Goal: Task Accomplishment & Management: Manage account settings

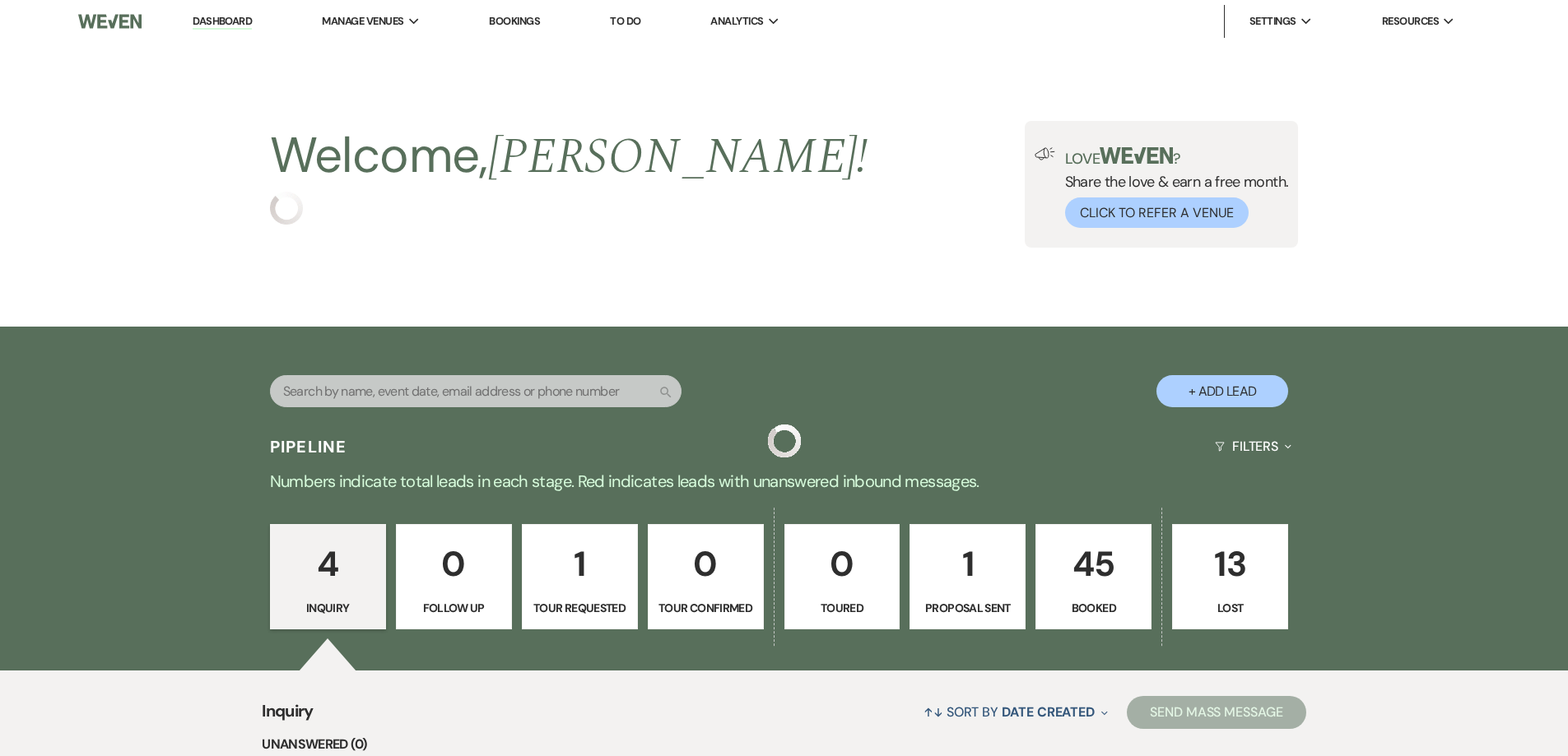
click at [1214, 394] on button "+ Add Lead" at bounding box center [1223, 391] width 132 height 33
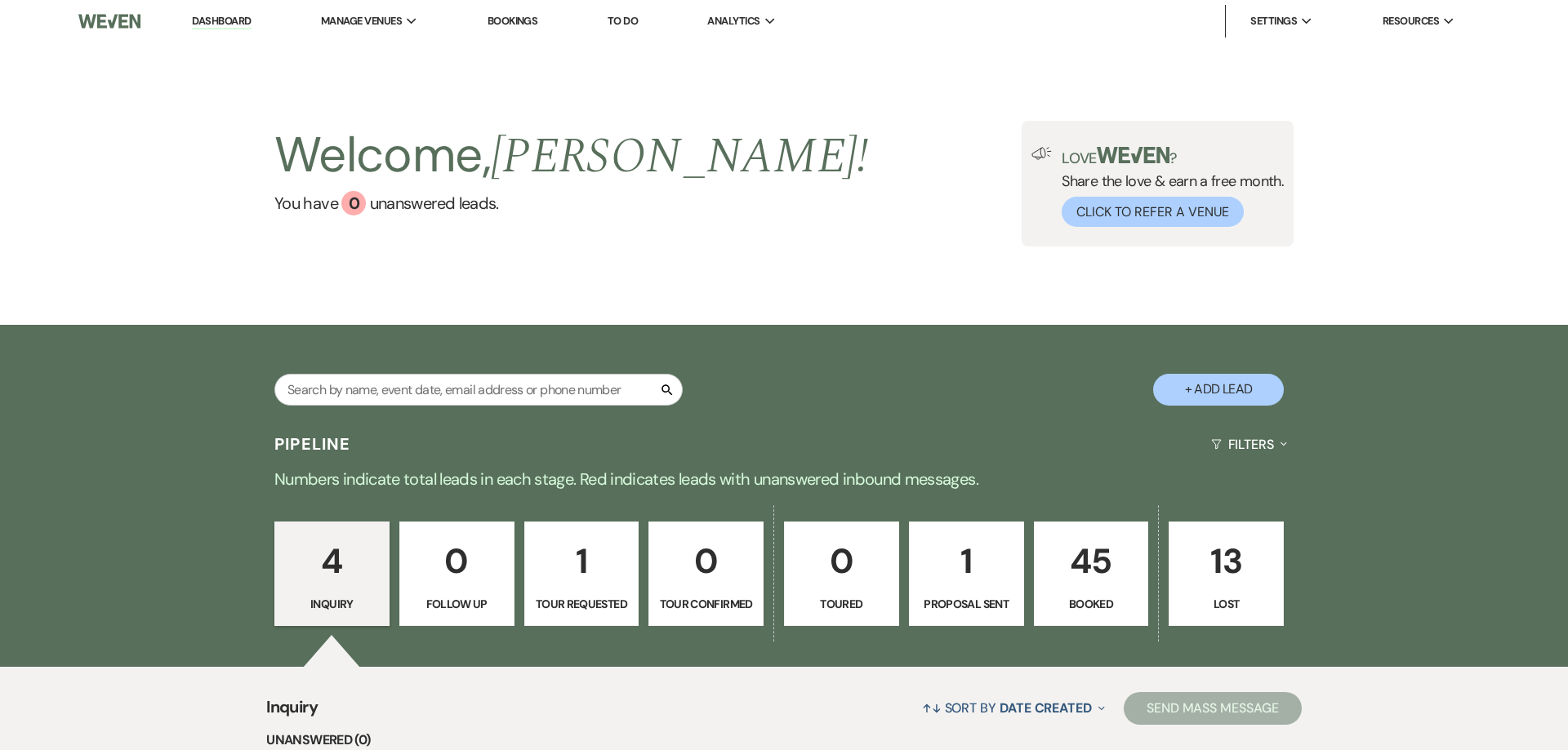
select select "679"
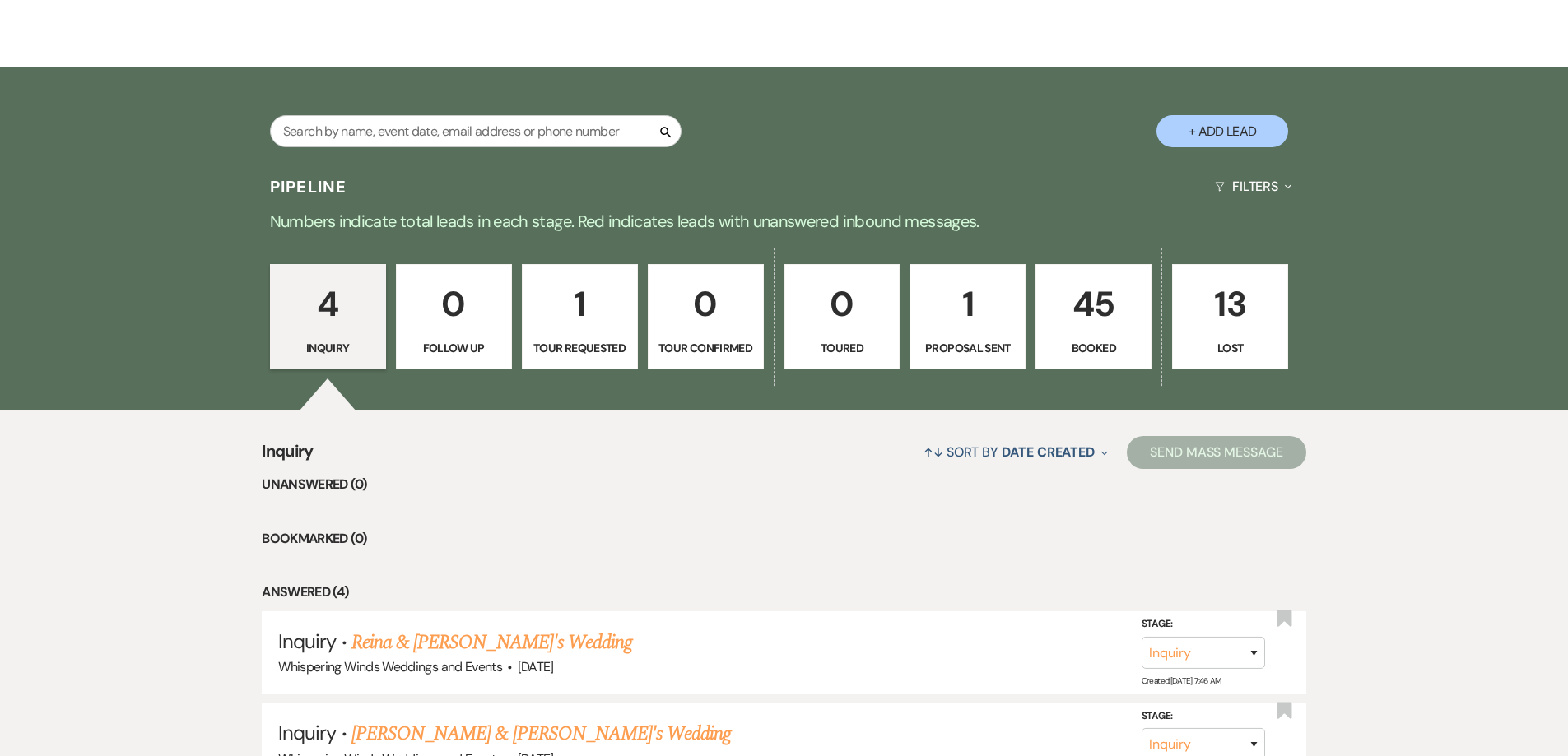
scroll to position [329, 0]
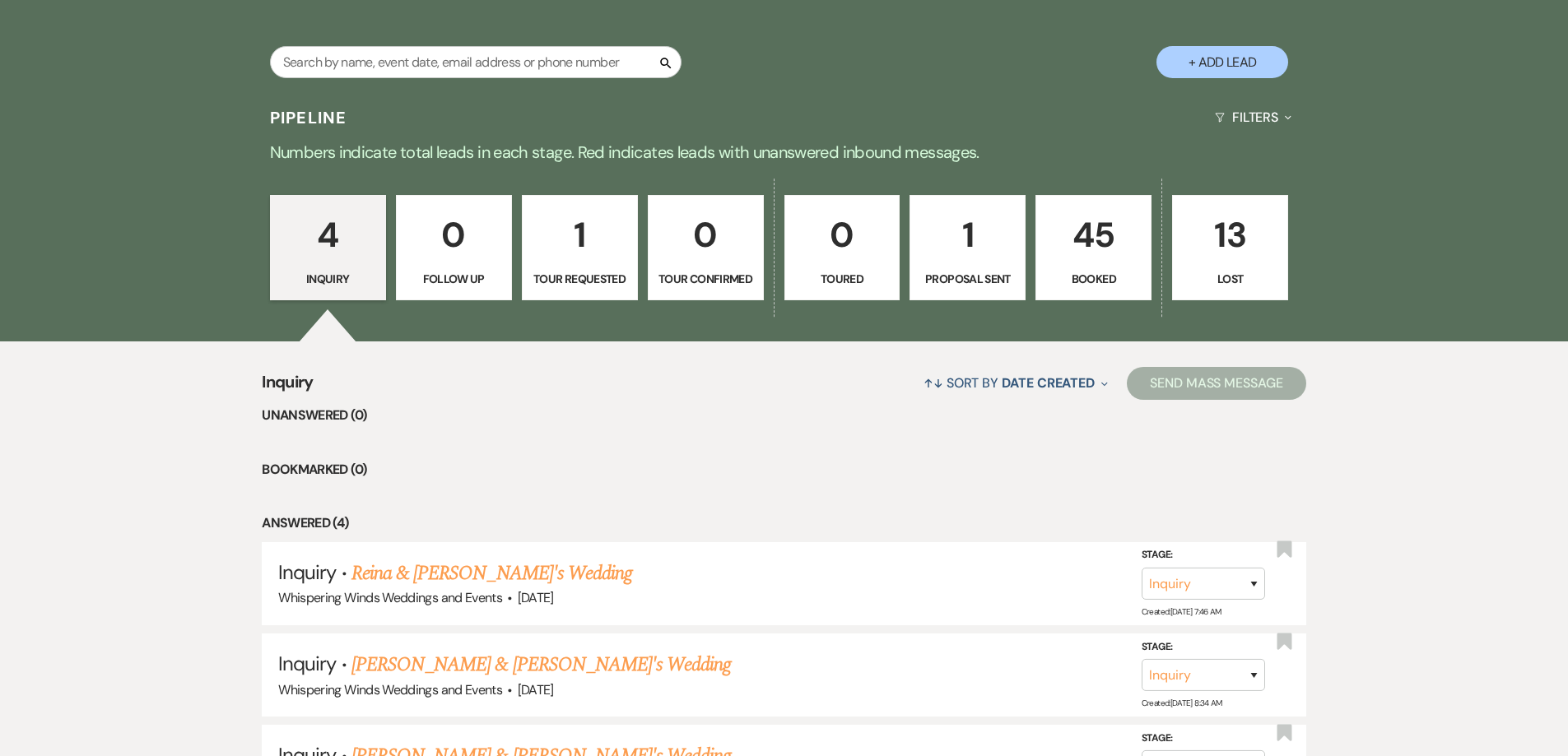
click at [1107, 240] on p "45" at bounding box center [1094, 235] width 95 height 55
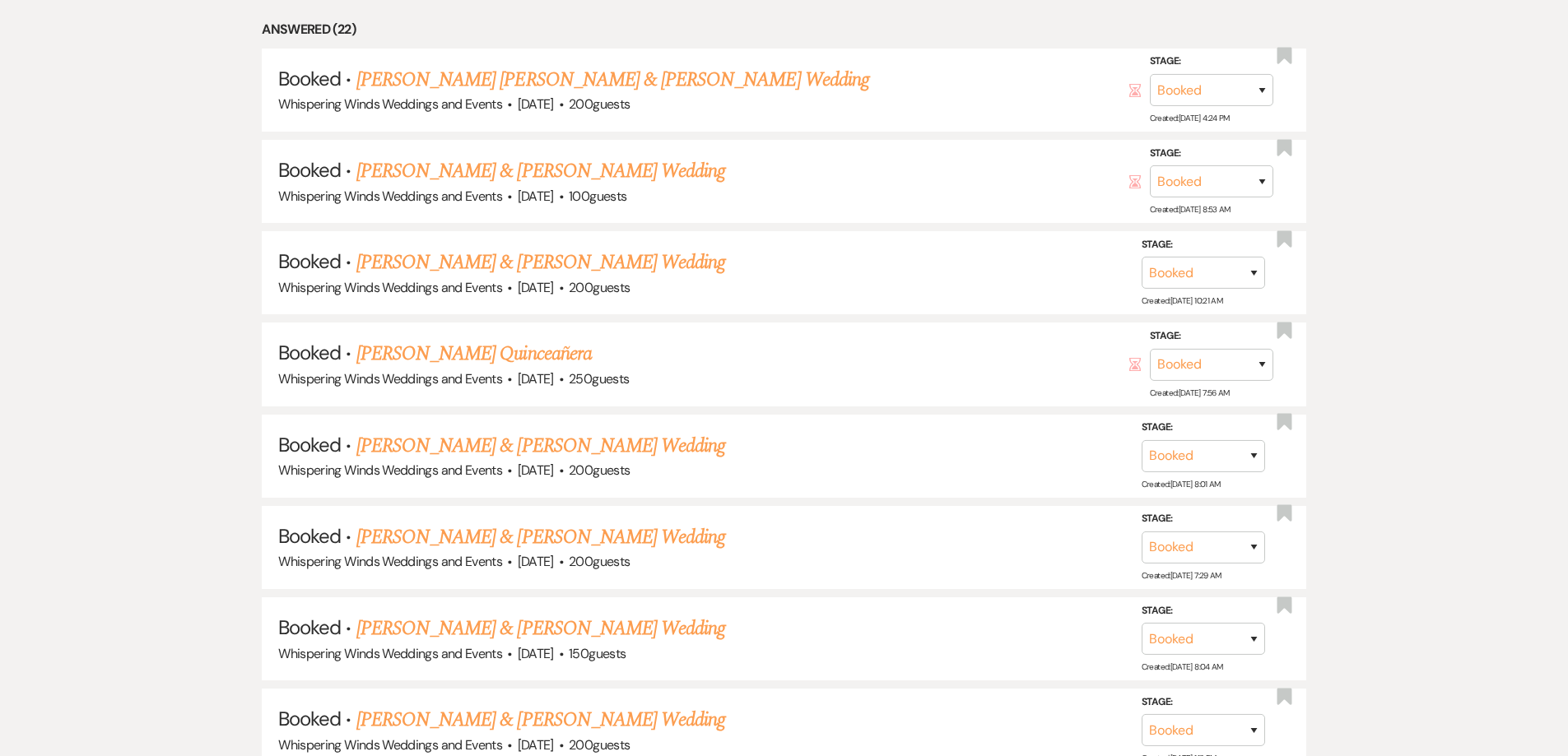
scroll to position [1069, 0]
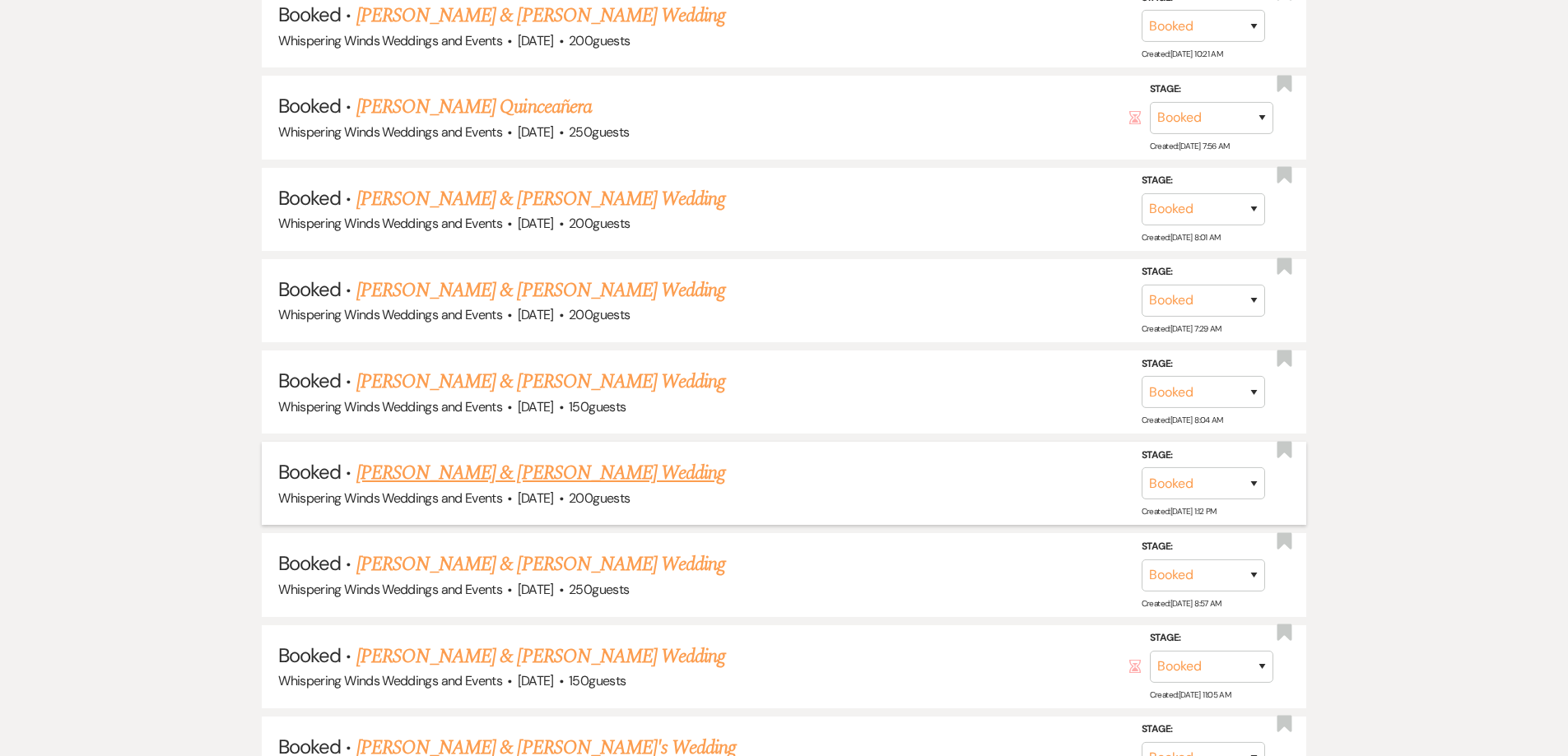
click at [539, 477] on link "[PERSON_NAME] & [PERSON_NAME] Wedding" at bounding box center [540, 473] width 369 height 30
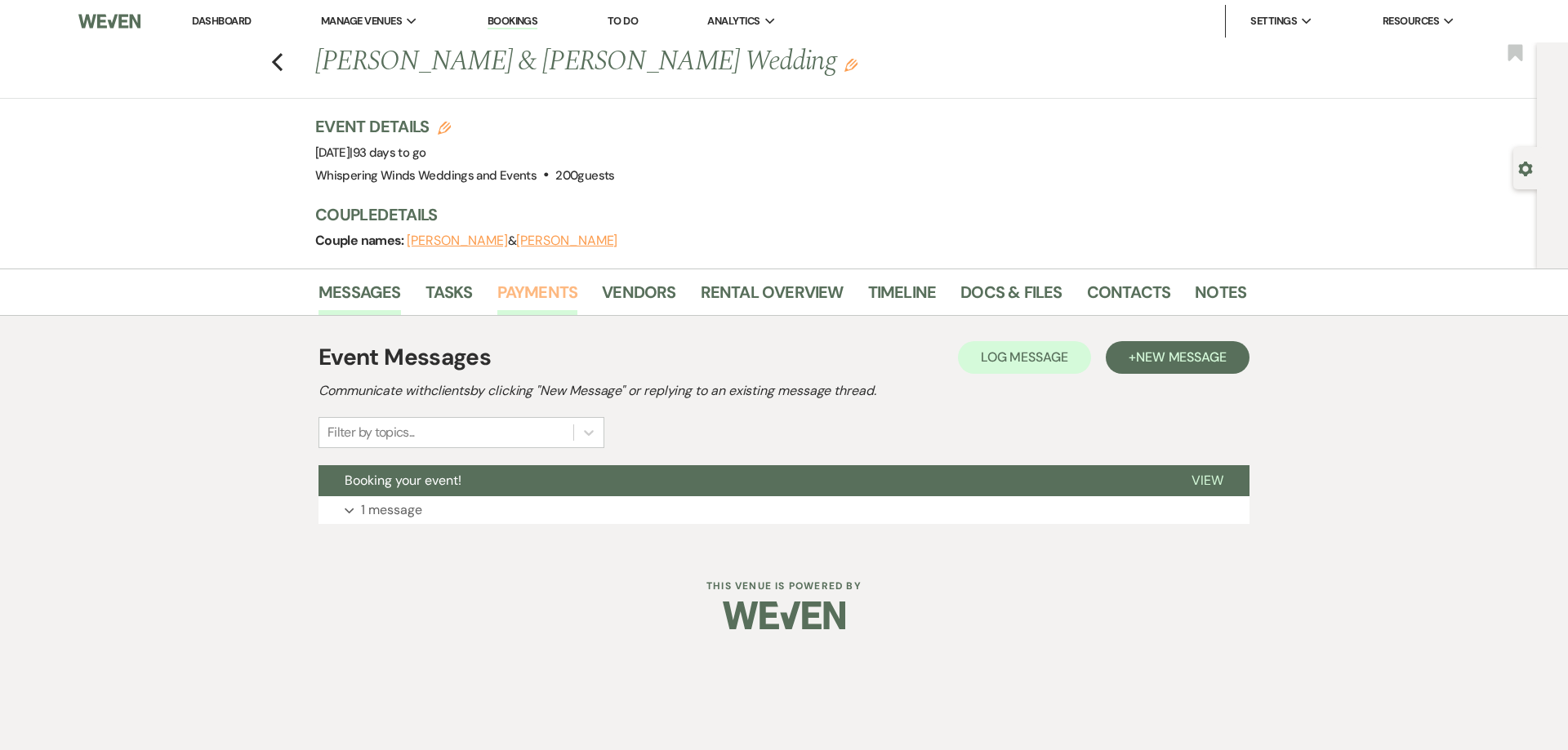
click at [530, 287] on link "Payments" at bounding box center [537, 296] width 81 height 36
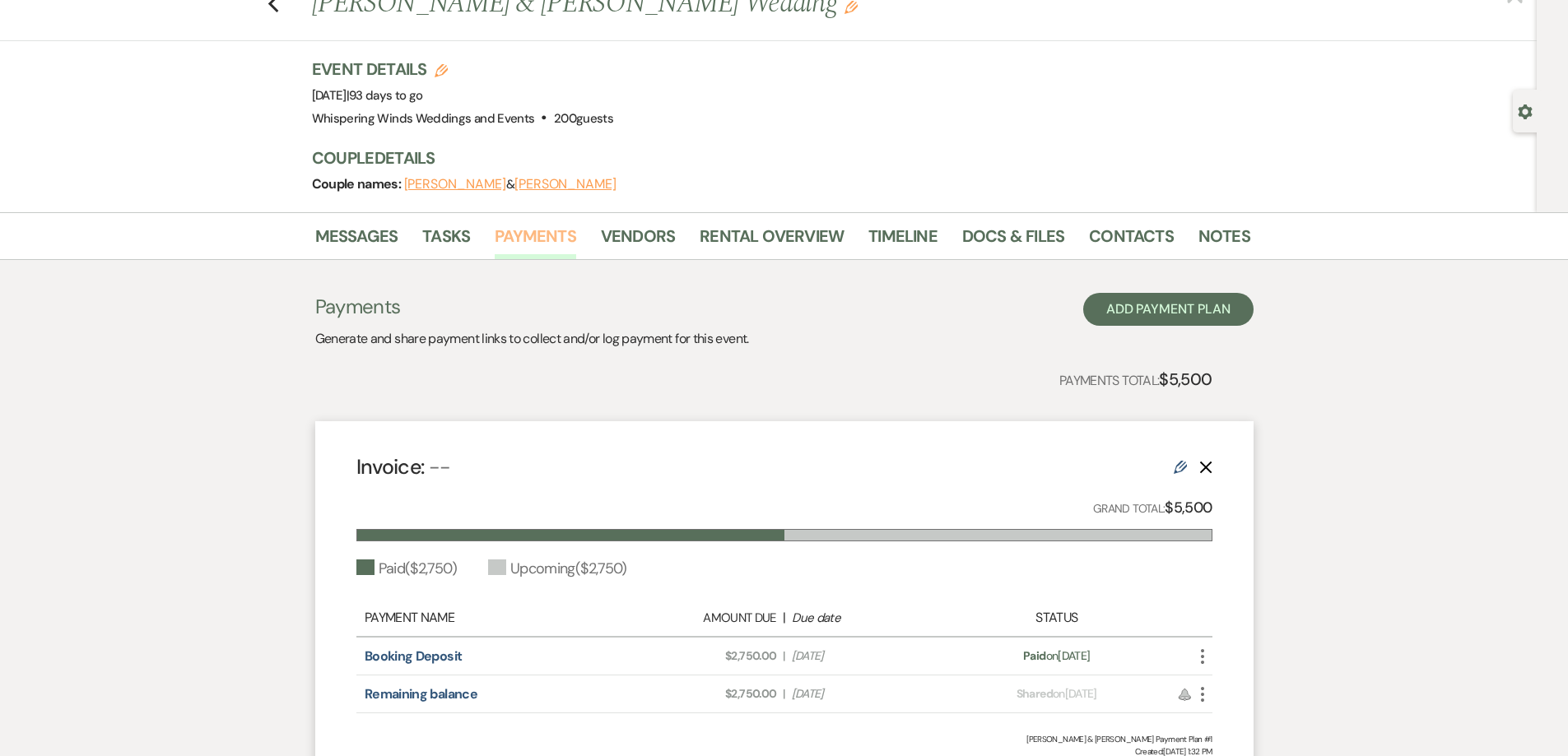
scroll to position [214, 0]
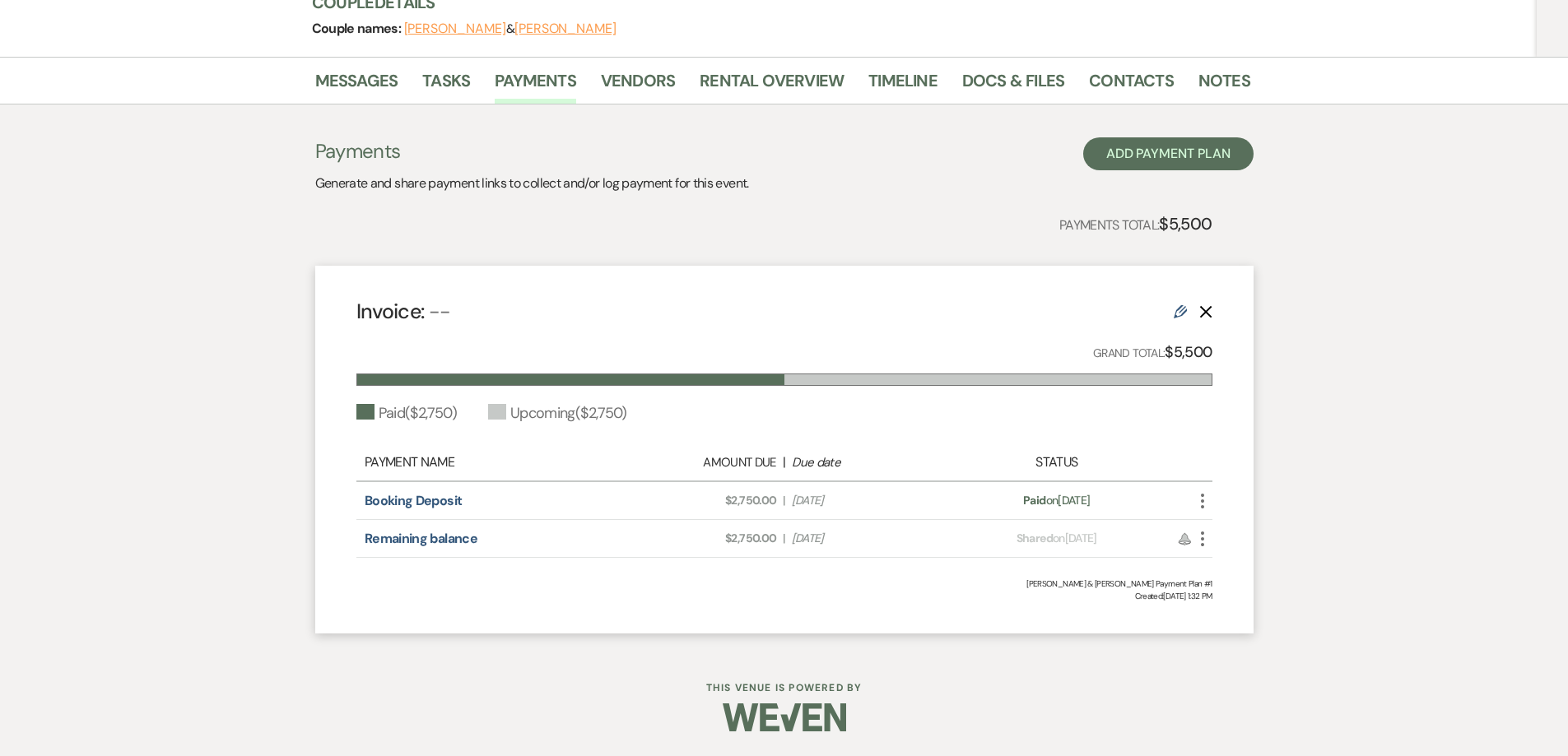
click at [1203, 540] on icon "More" at bounding box center [1202, 539] width 20 height 20
click at [454, 540] on link "Remaining balance" at bounding box center [421, 539] width 112 height 18
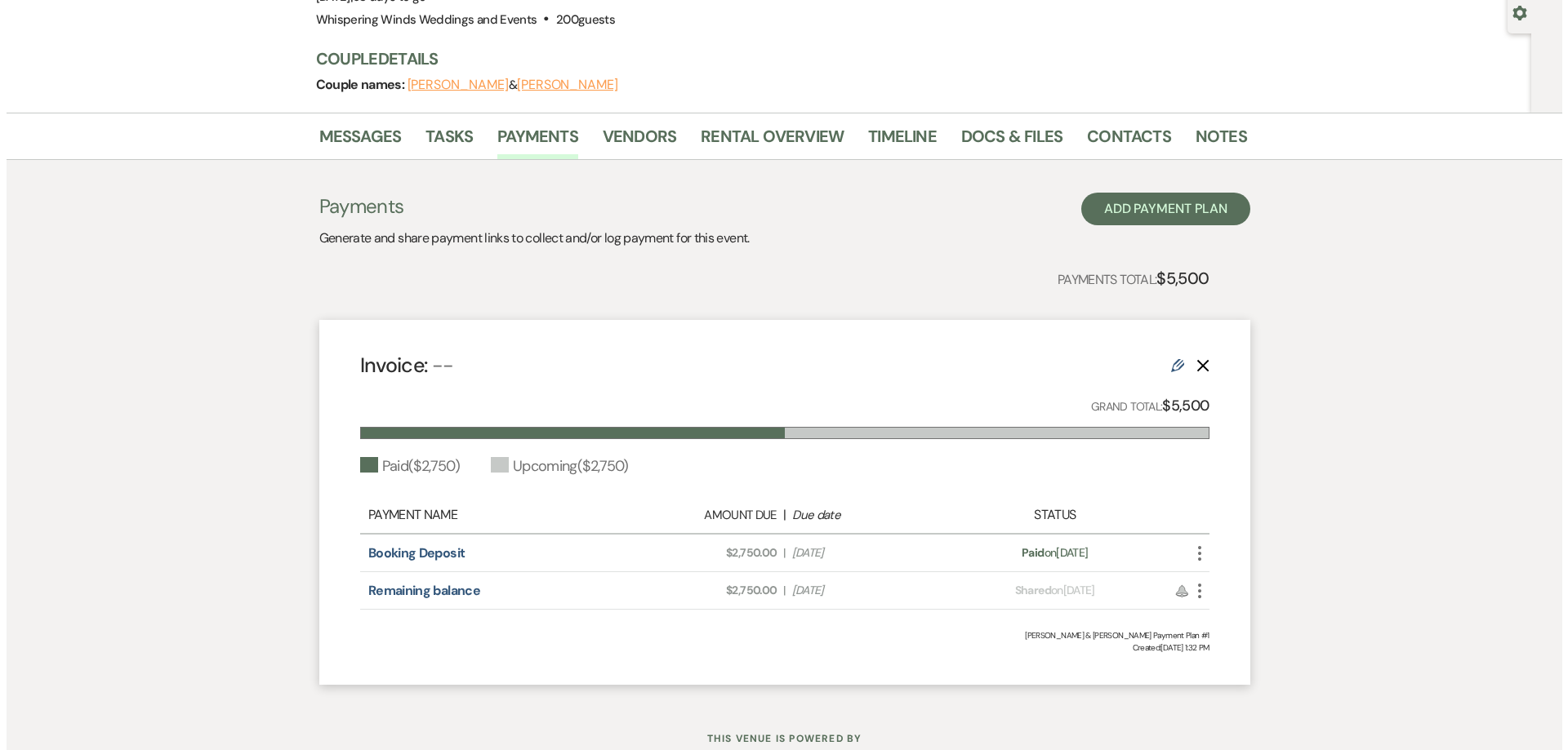
scroll to position [212, 0]
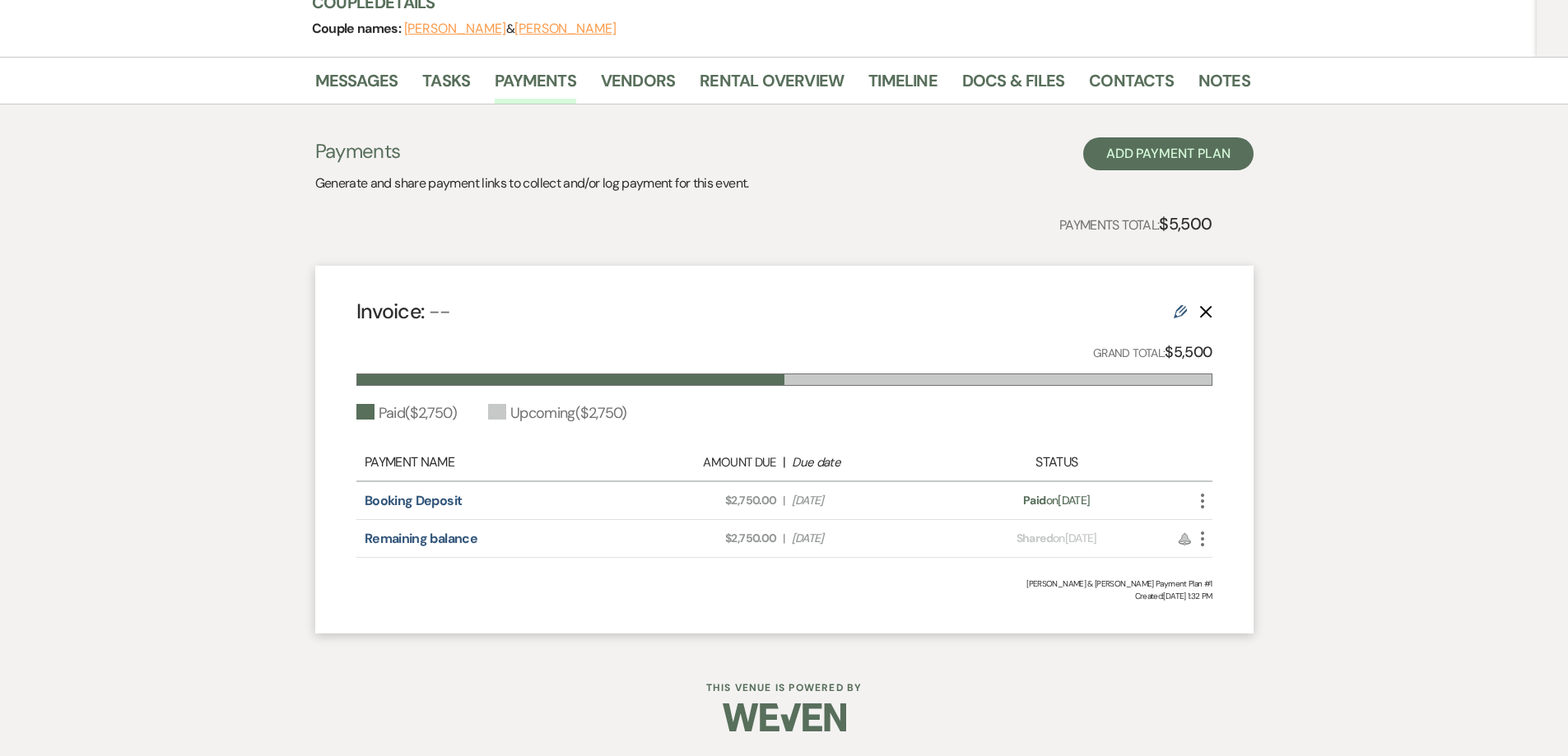
click at [1205, 545] on icon "More" at bounding box center [1202, 539] width 20 height 20
click at [1271, 566] on button "Attach File Attach to Message" at bounding box center [1275, 572] width 167 height 28
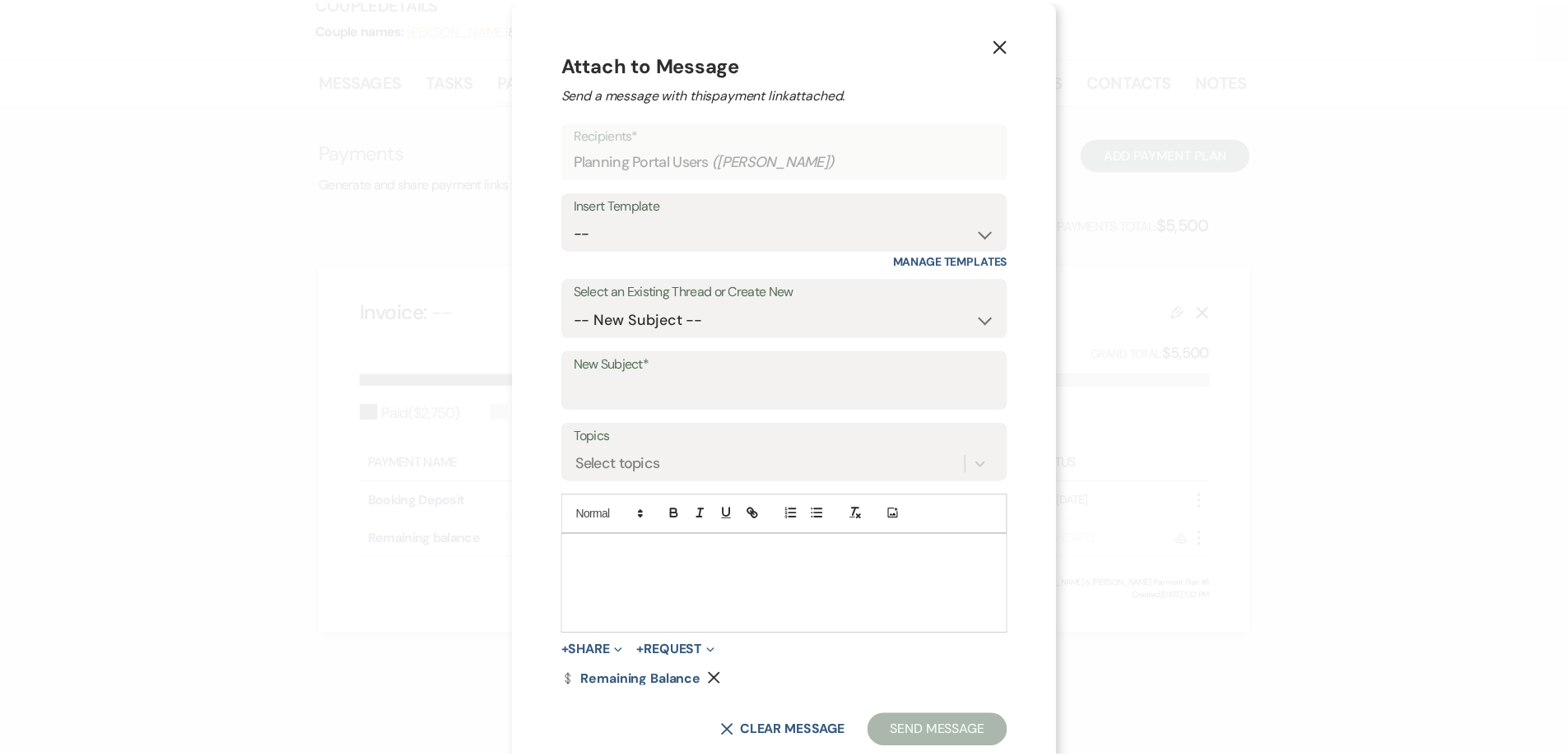
scroll to position [41, 0]
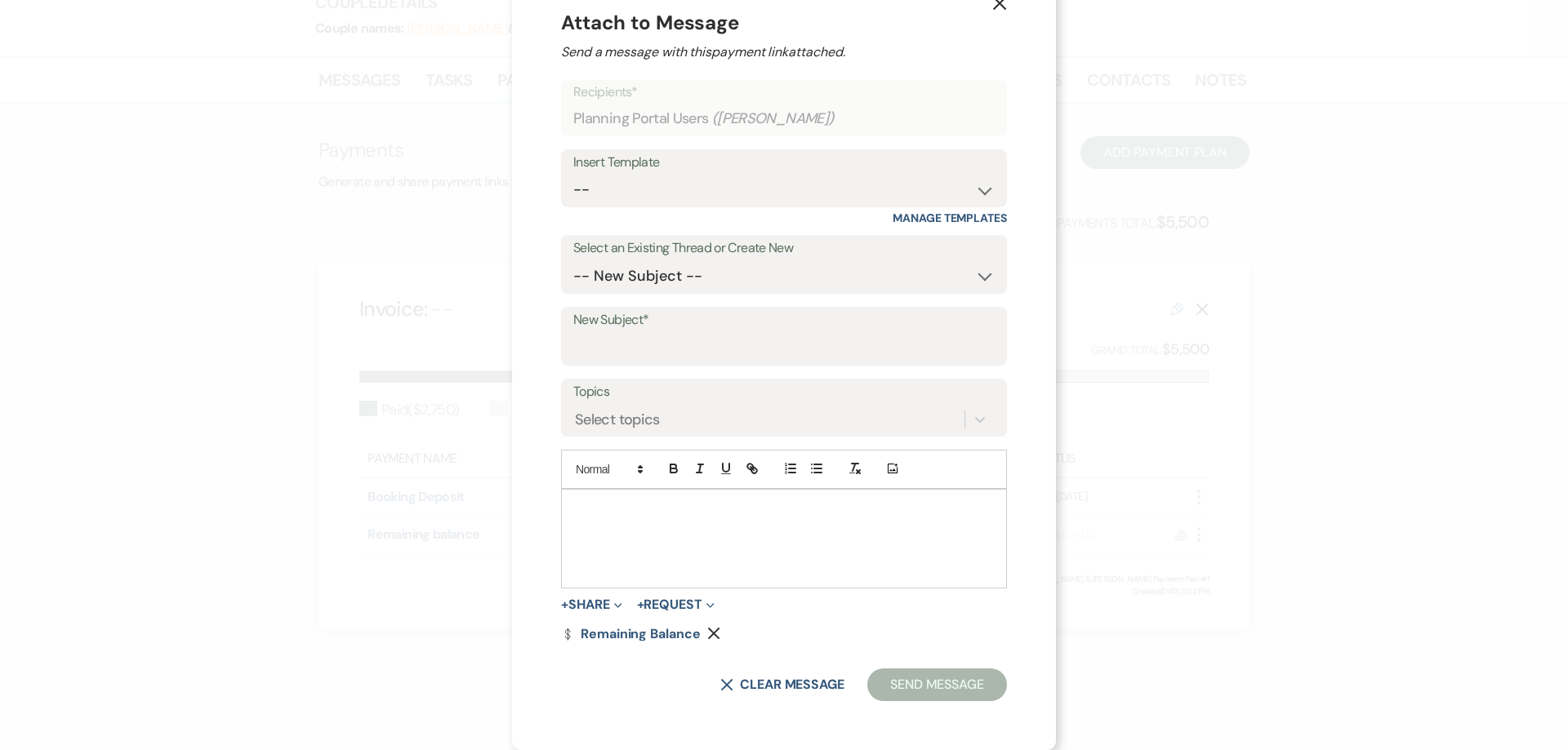
click at [595, 536] on div at bounding box center [784, 539] width 444 height 98
click at [654, 316] on label "New Subject*" at bounding box center [784, 320] width 422 height 23
click at [654, 332] on input "New Subject*" at bounding box center [784, 348] width 422 height 32
click at [642, 338] on input "New Subject*" at bounding box center [784, 348] width 422 height 32
type input "BALANCE DUE"
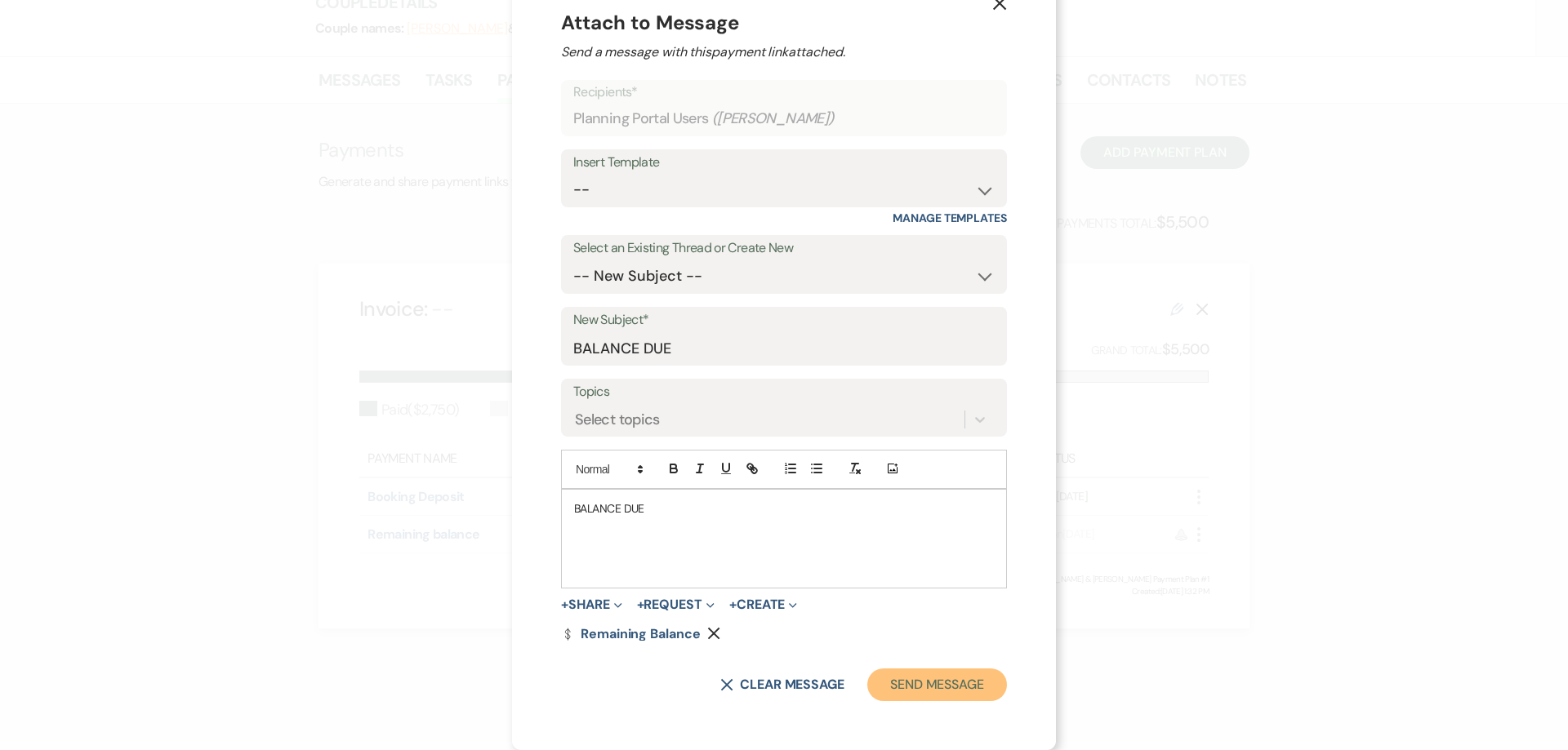
click at [923, 693] on button "Send Message" at bounding box center [936, 684] width 140 height 32
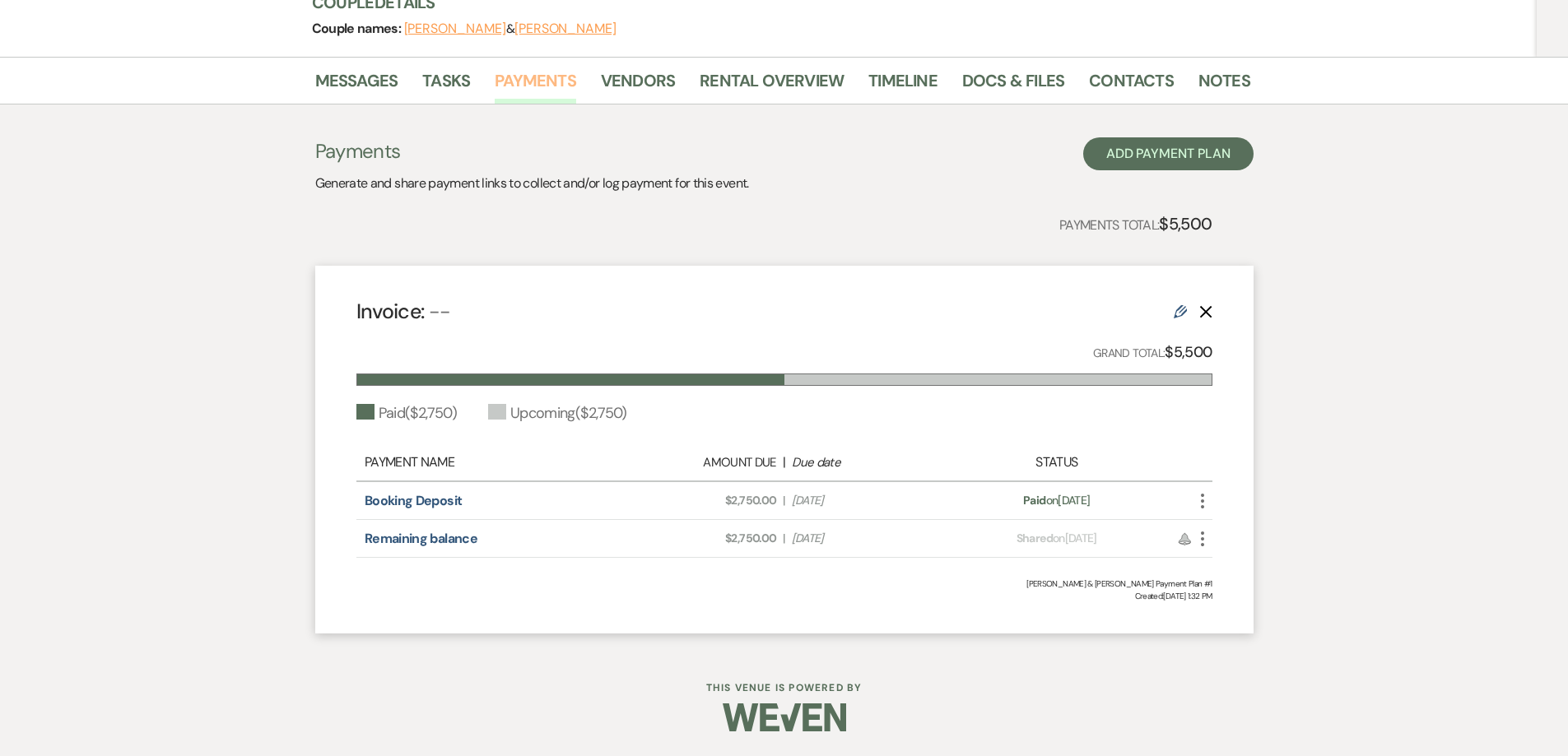
click at [543, 75] on link "Payments" at bounding box center [535, 85] width 82 height 36
click at [1181, 312] on icon "Edit" at bounding box center [1179, 311] width 13 height 13
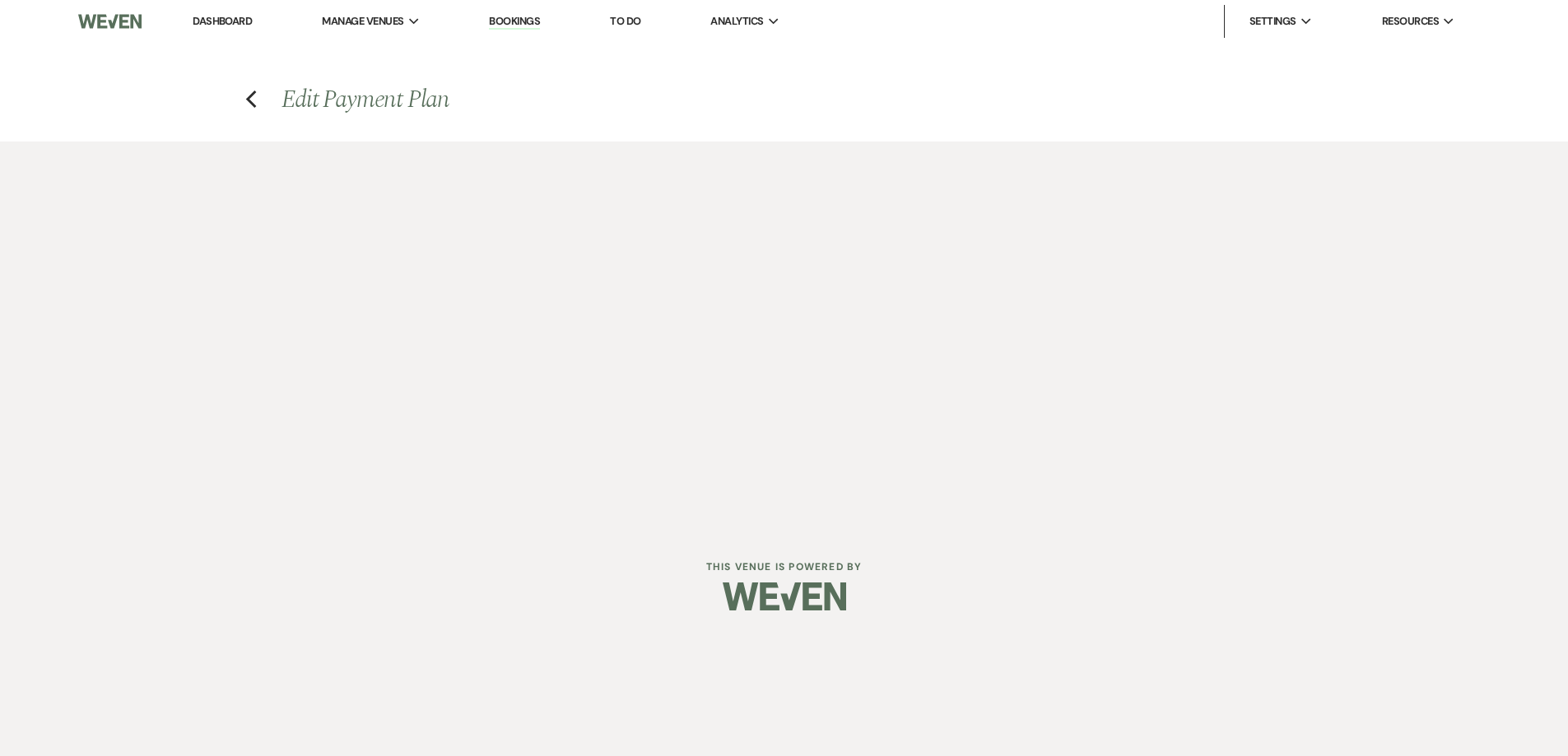
select select "1"
select select "true"
select select "2"
select select "percentage"
select select "client"
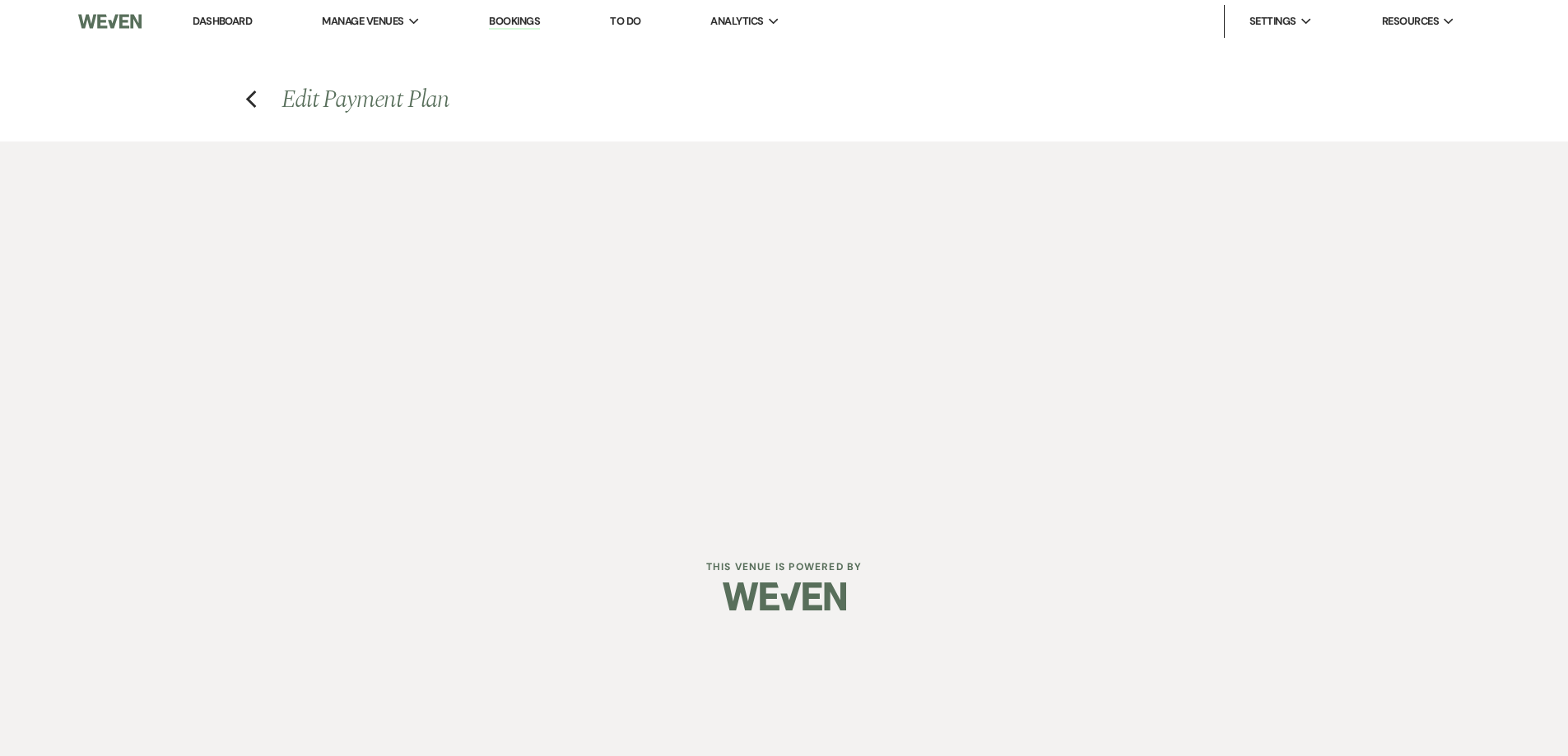
select select "weeks"
select select "client"
select select "weekly"
select select "days"
select select "complete"
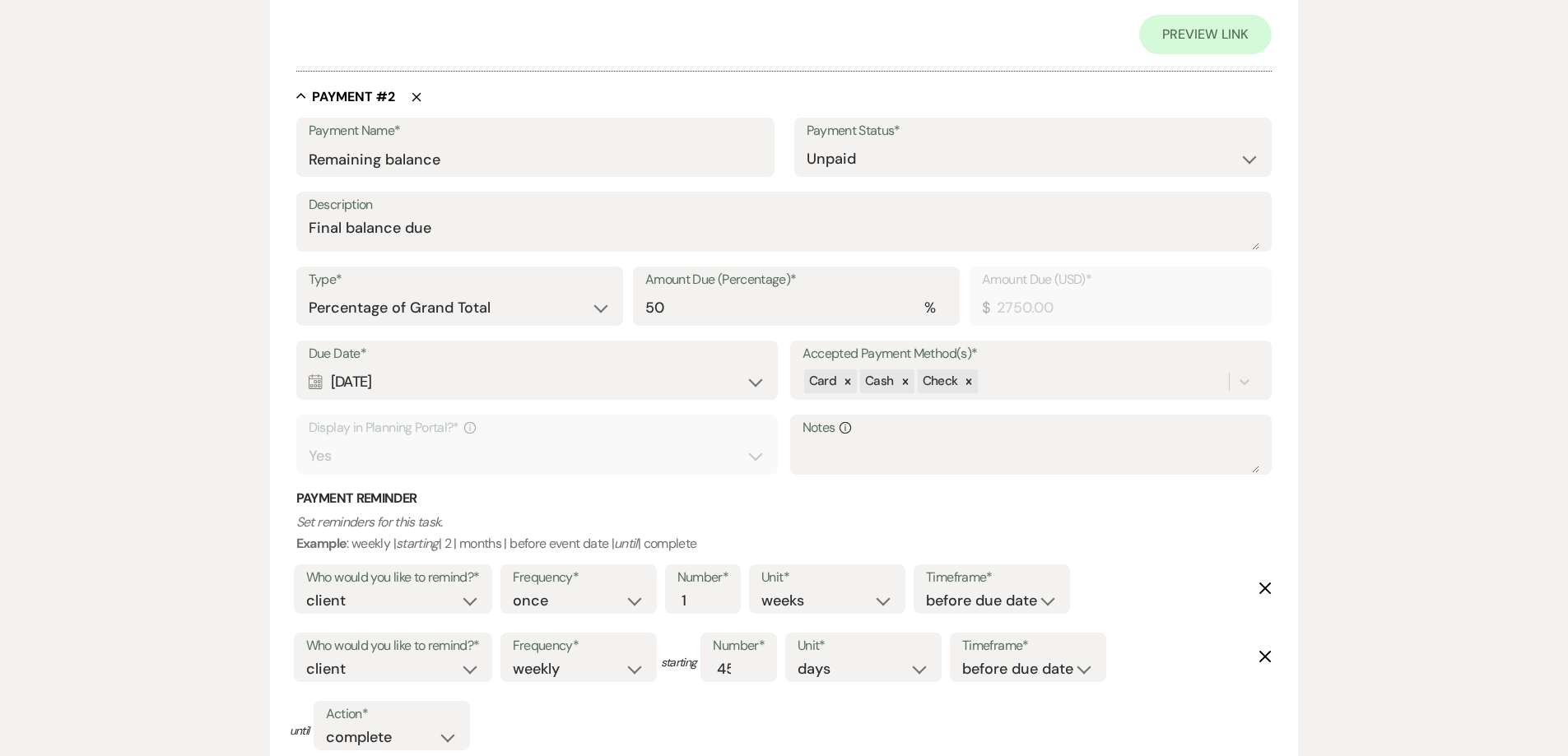
scroll to position [1069, 0]
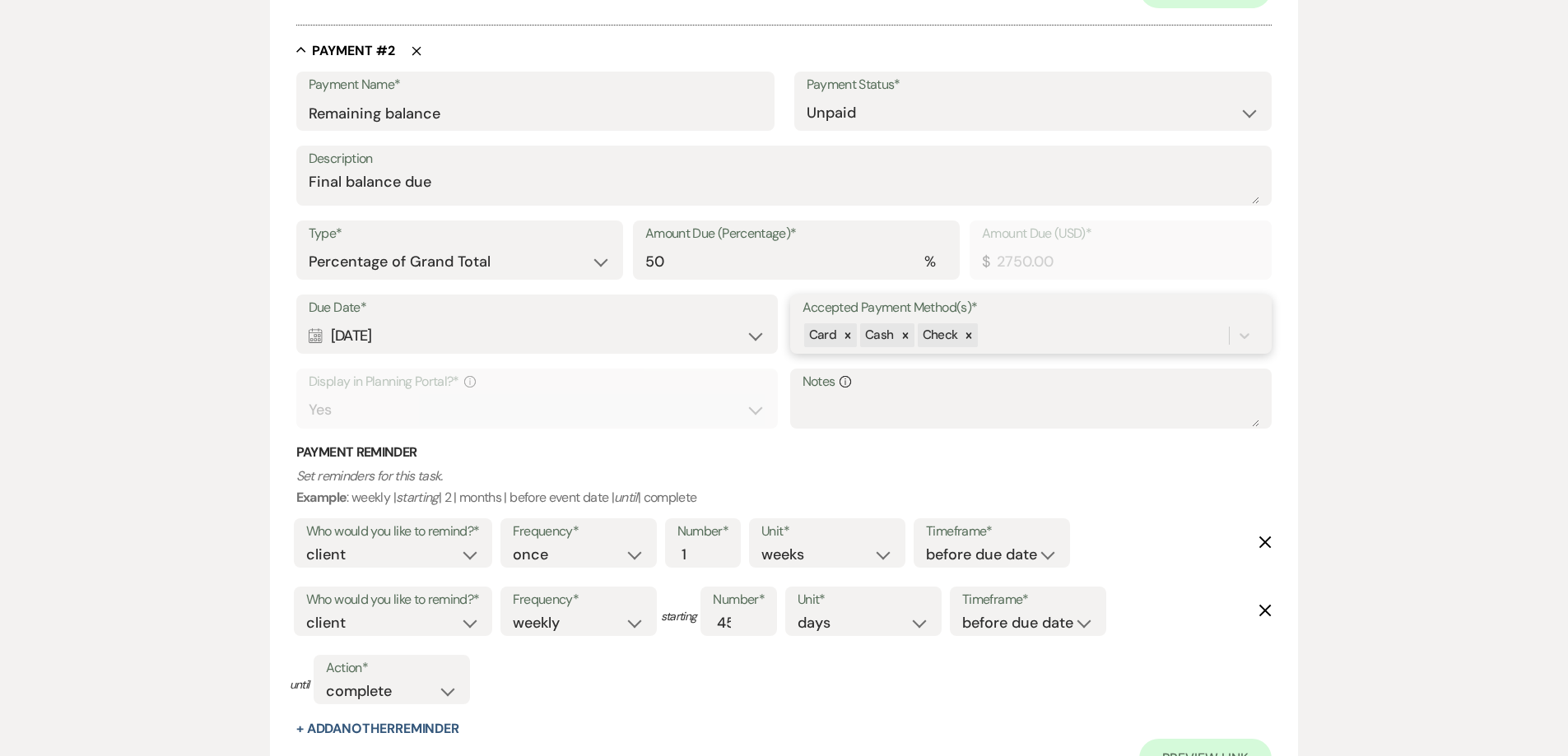
click at [998, 338] on div "Card Cash Check" at bounding box center [1016, 335] width 427 height 29
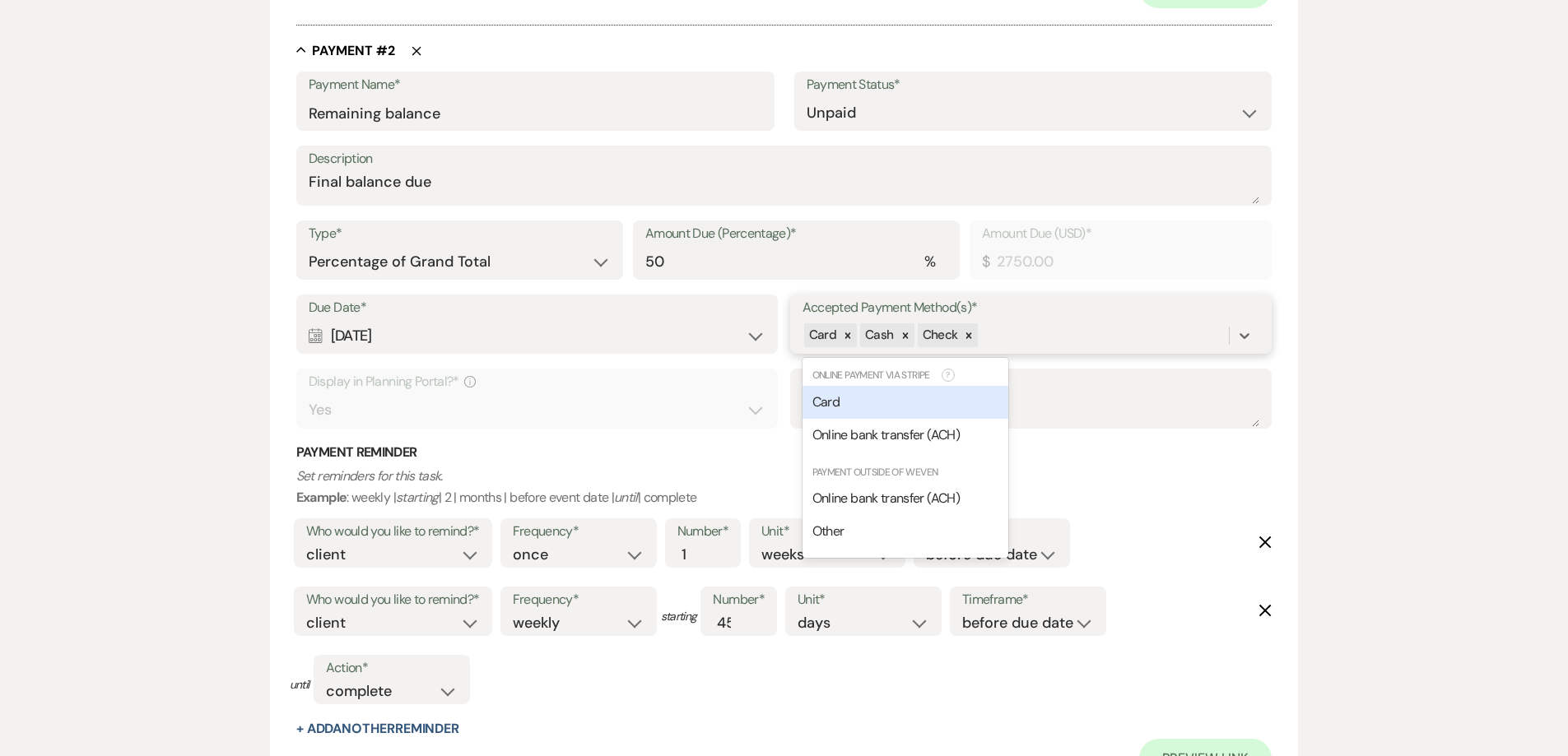
click at [936, 396] on div "Card" at bounding box center [905, 401] width 206 height 33
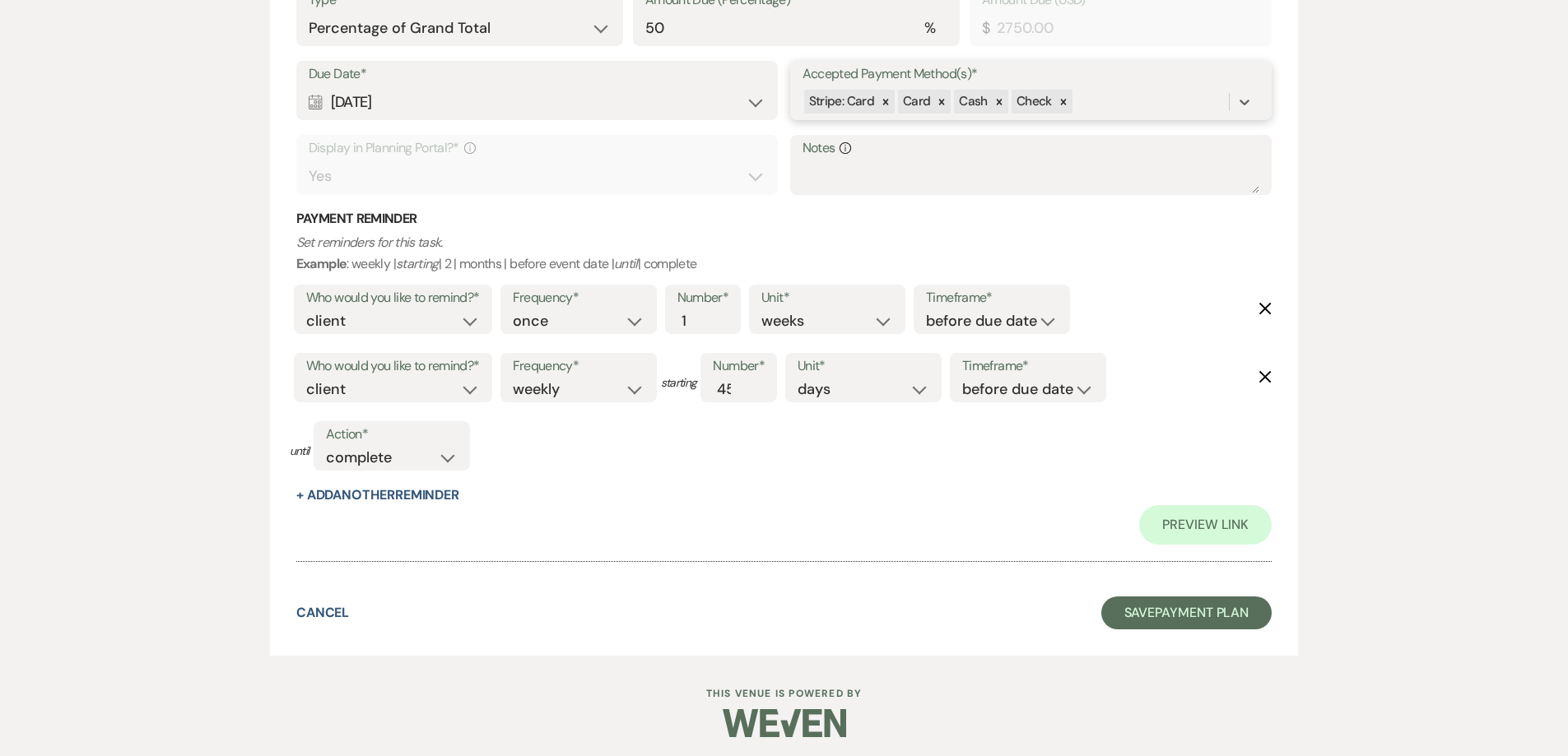
scroll to position [1309, 0]
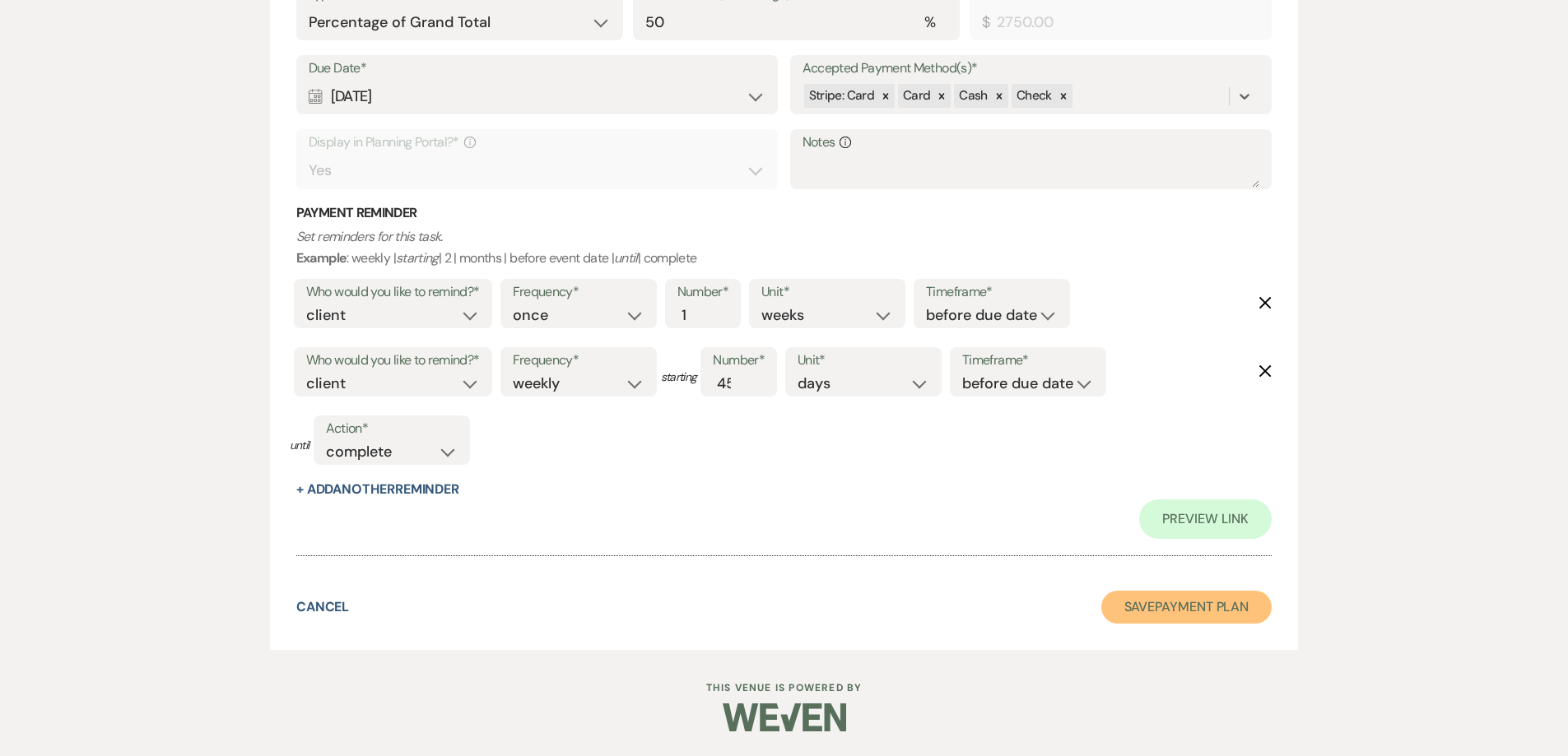
click at [1209, 605] on button "Save Payment Plan" at bounding box center [1187, 606] width 172 height 33
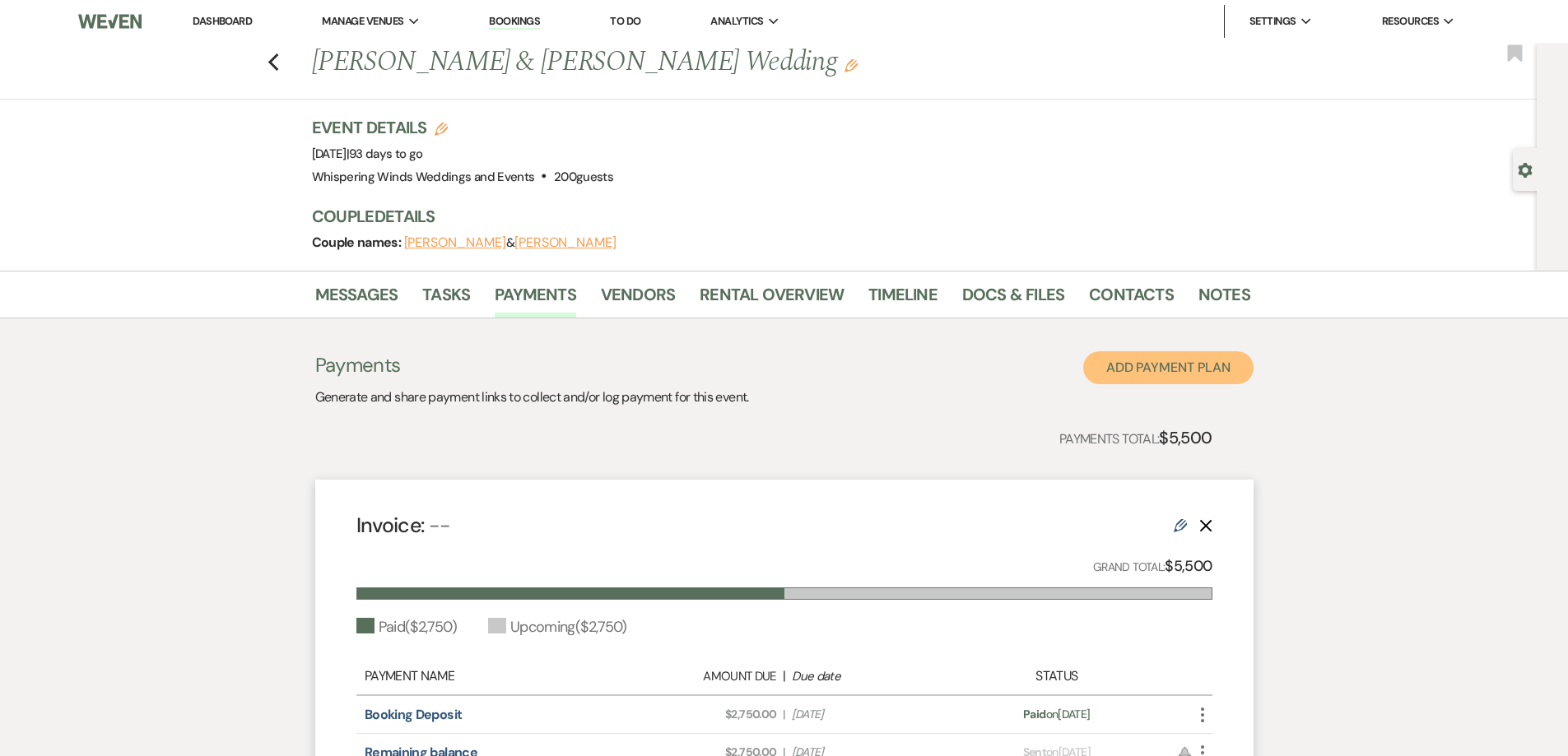
click at [1157, 372] on button "Add Payment Plan" at bounding box center [1168, 367] width 171 height 33
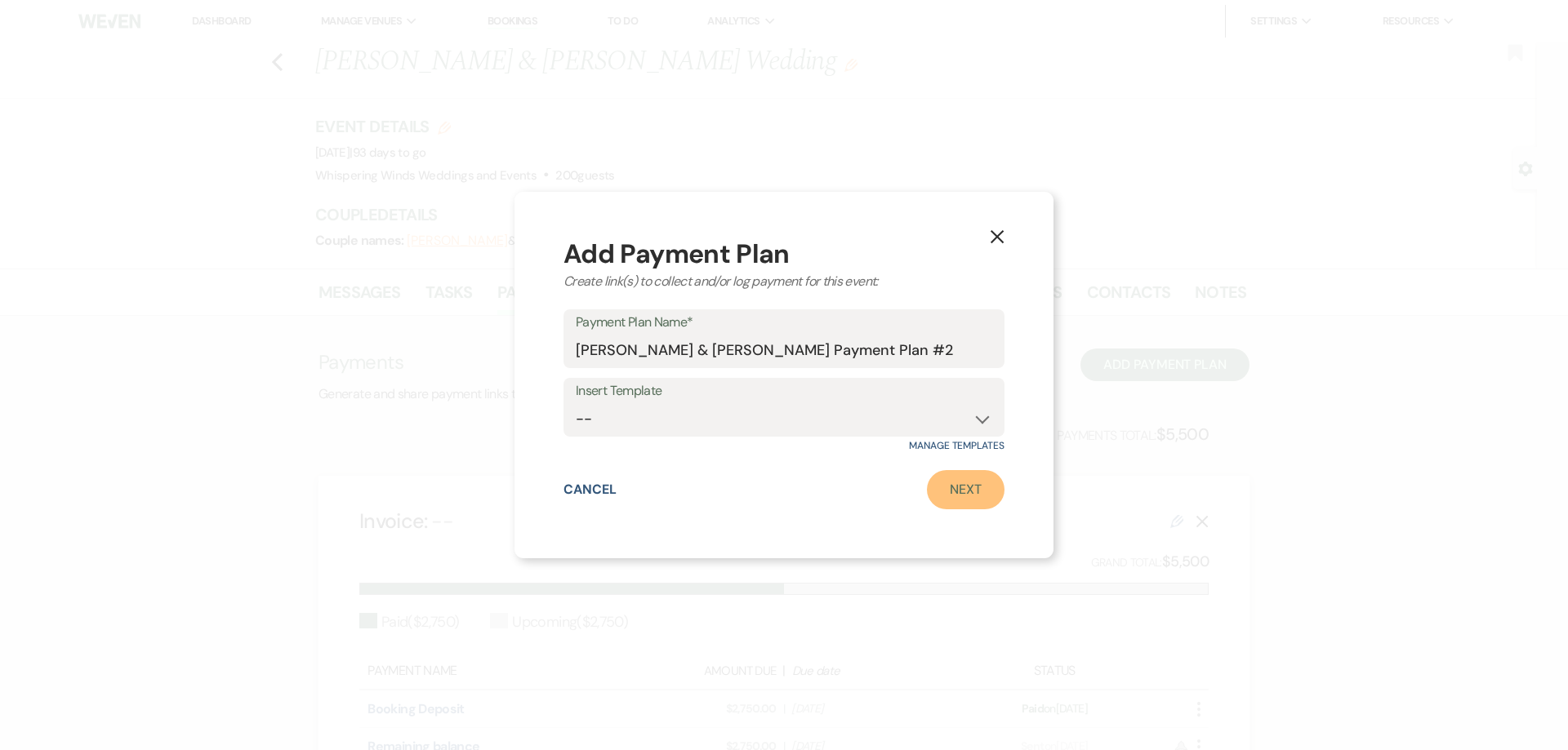
click at [964, 494] on link "Next" at bounding box center [964, 490] width 77 height 39
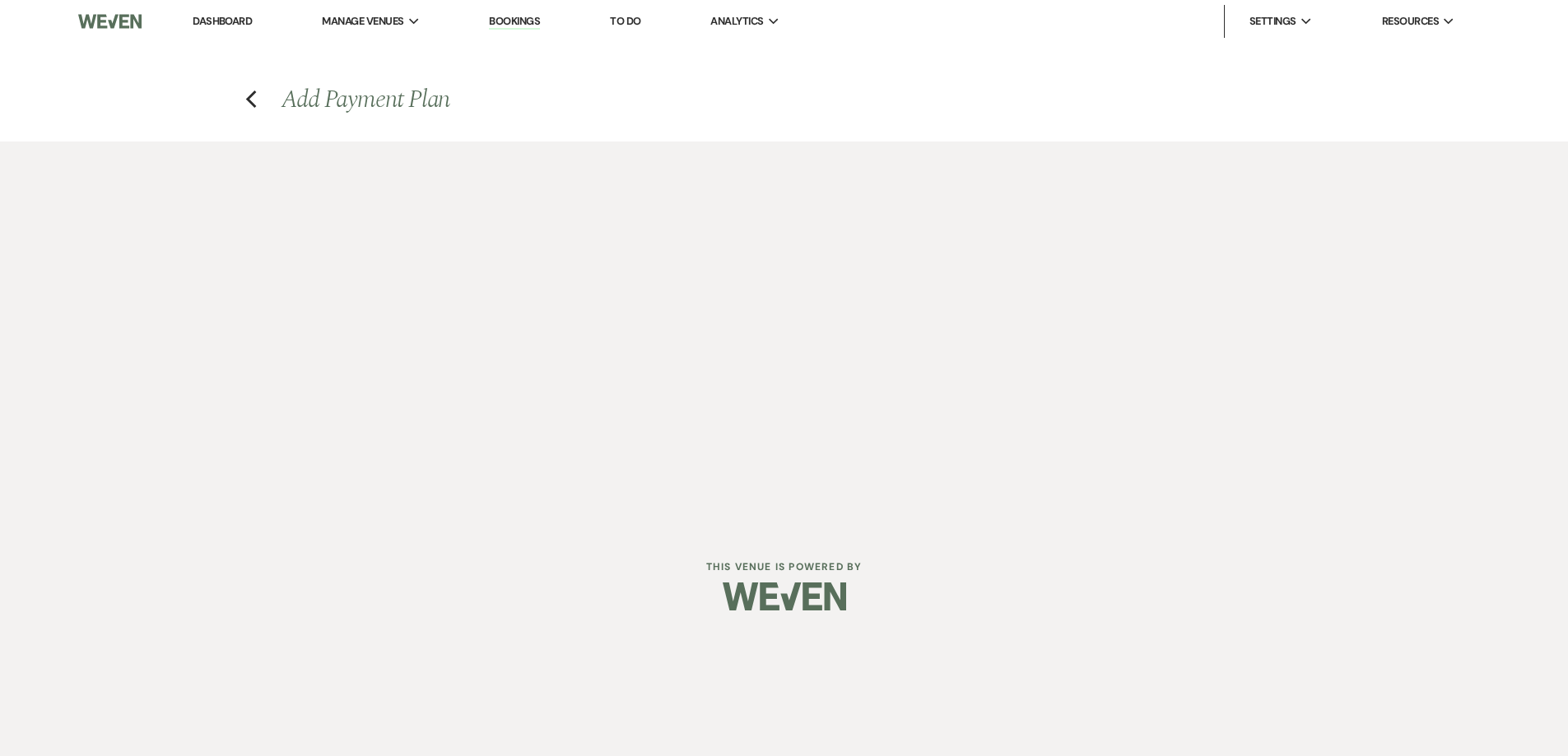
select select "2"
select select "percentage"
select select "true"
select select "client"
select select "weeks"
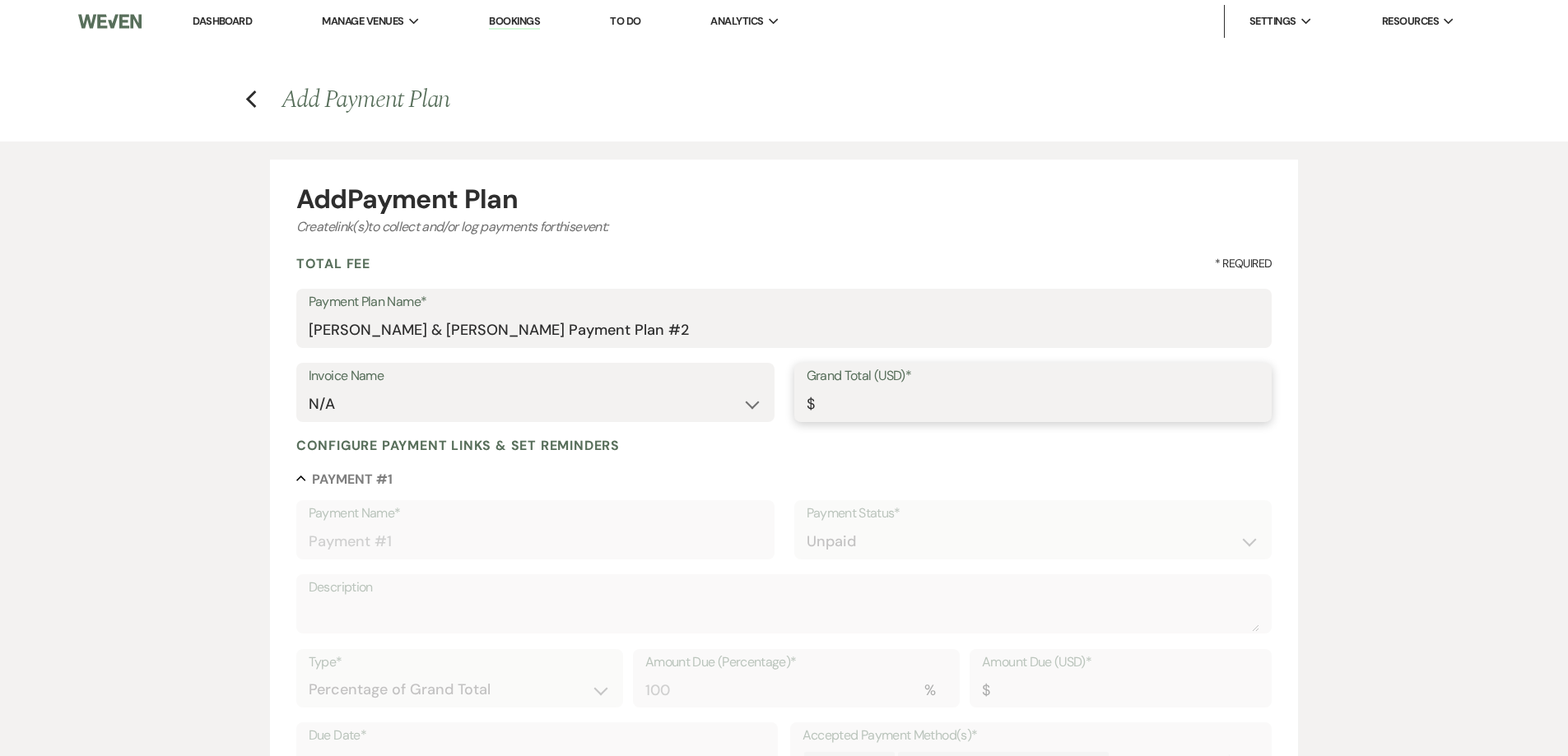
click at [839, 400] on input "Grand Total (USD)*" at bounding box center [1033, 404] width 454 height 33
type input "5"
type input "5.00"
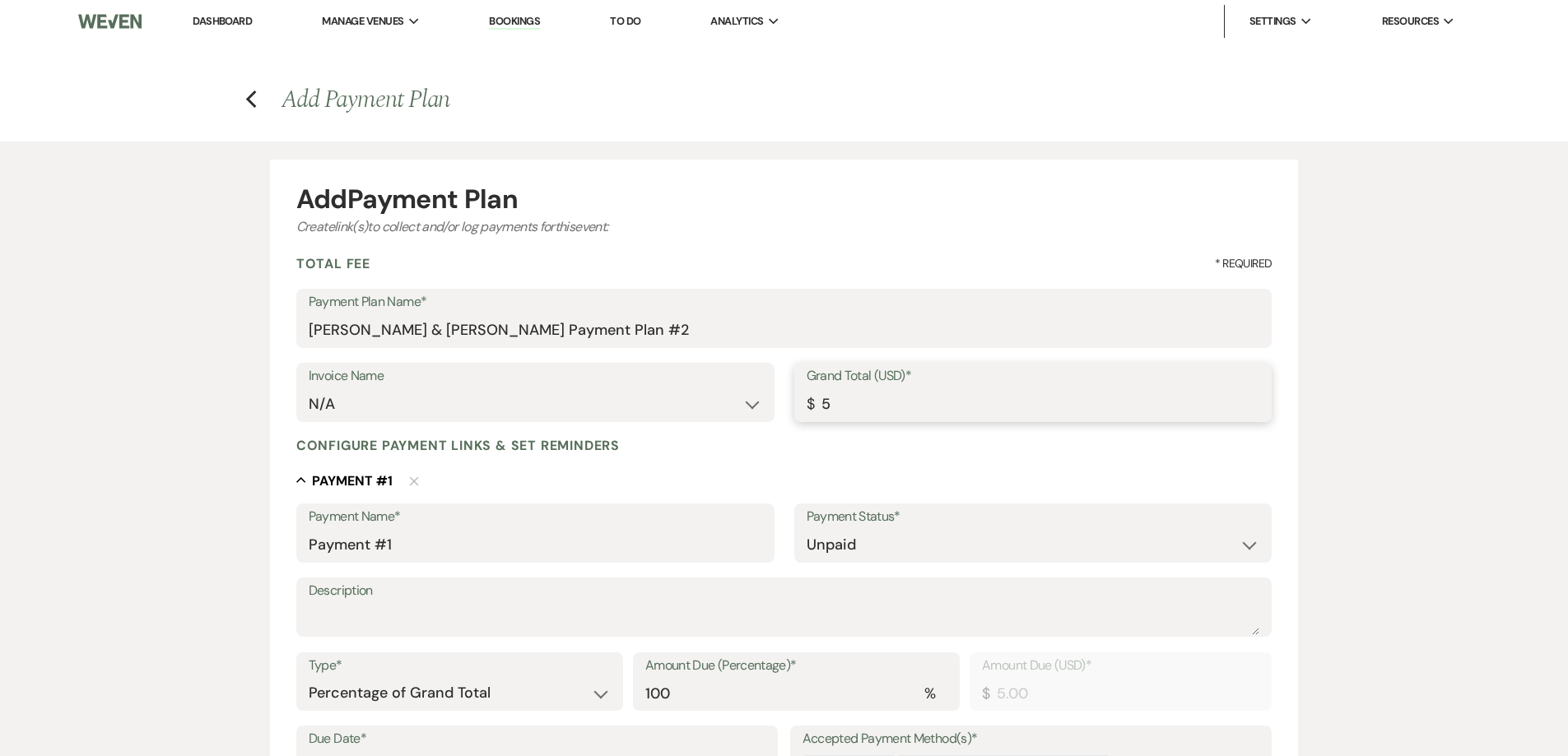
type input "50"
type input "50.00"
type input "500"
type input "500.00"
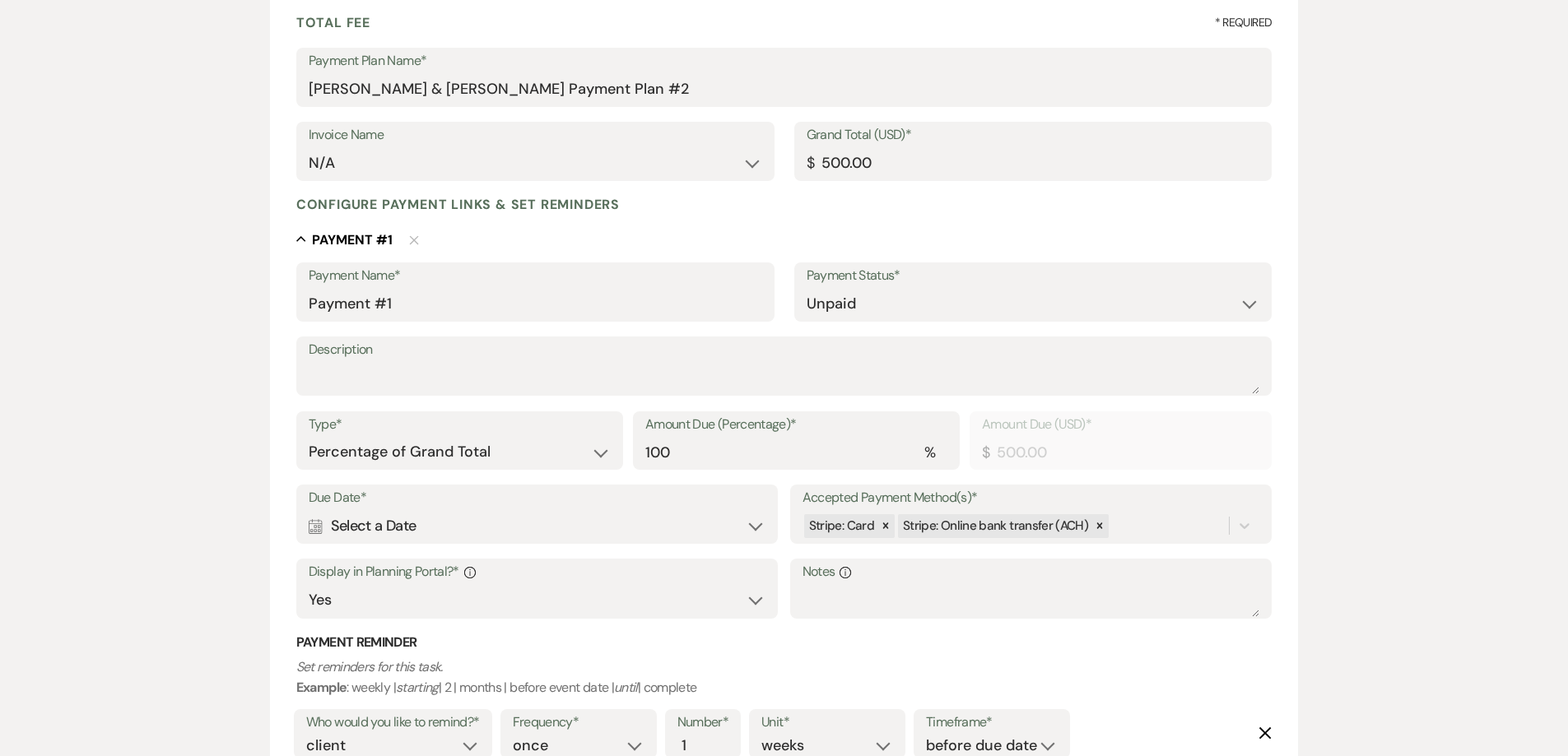
scroll to position [246, 0]
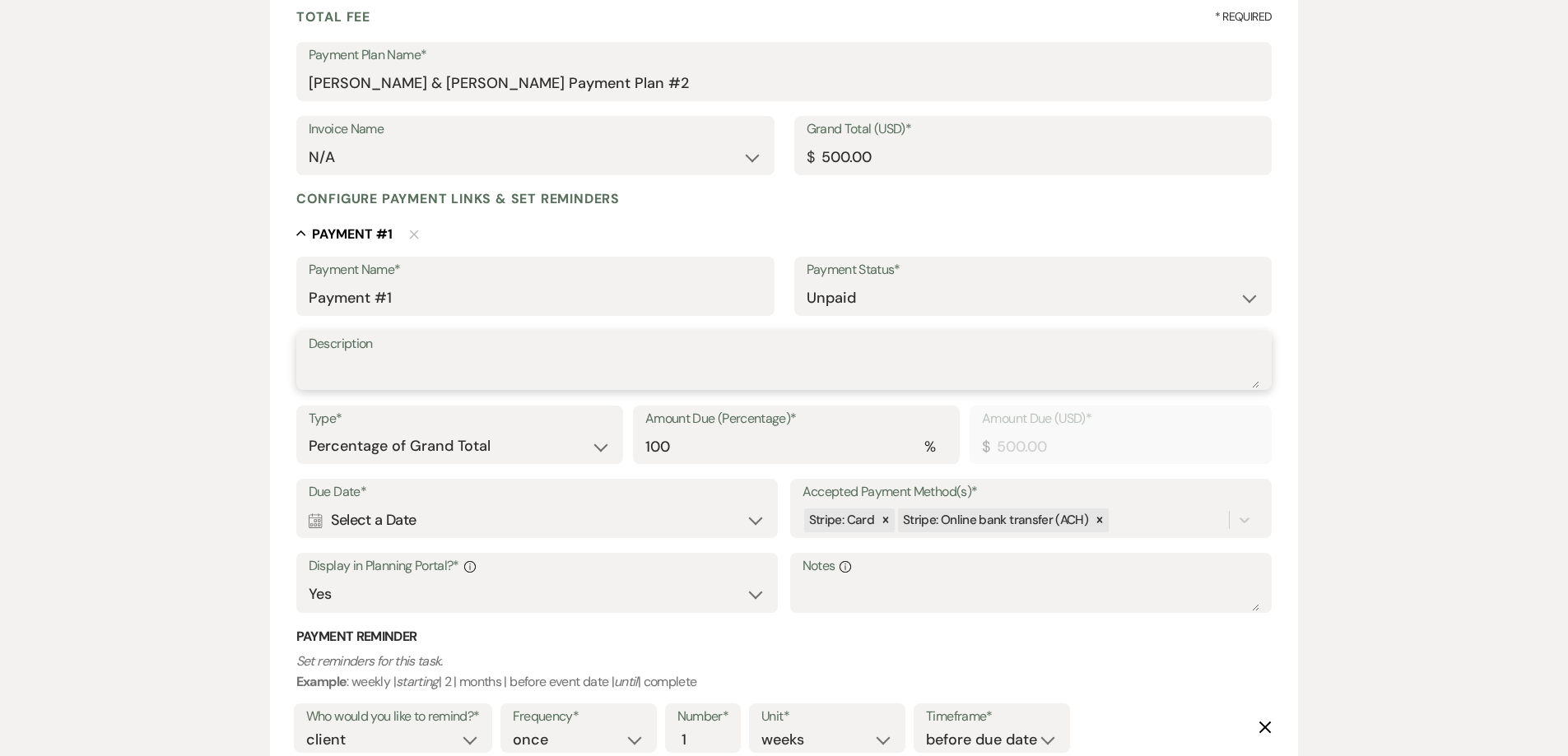
click at [388, 378] on textarea "Description" at bounding box center [784, 372] width 952 height 33
type textarea "C"
type textarea "CLEANING/DAMAGE DEPOSIT"
click at [425, 523] on div "Calendar Select a Date Expand" at bounding box center [537, 520] width 458 height 33
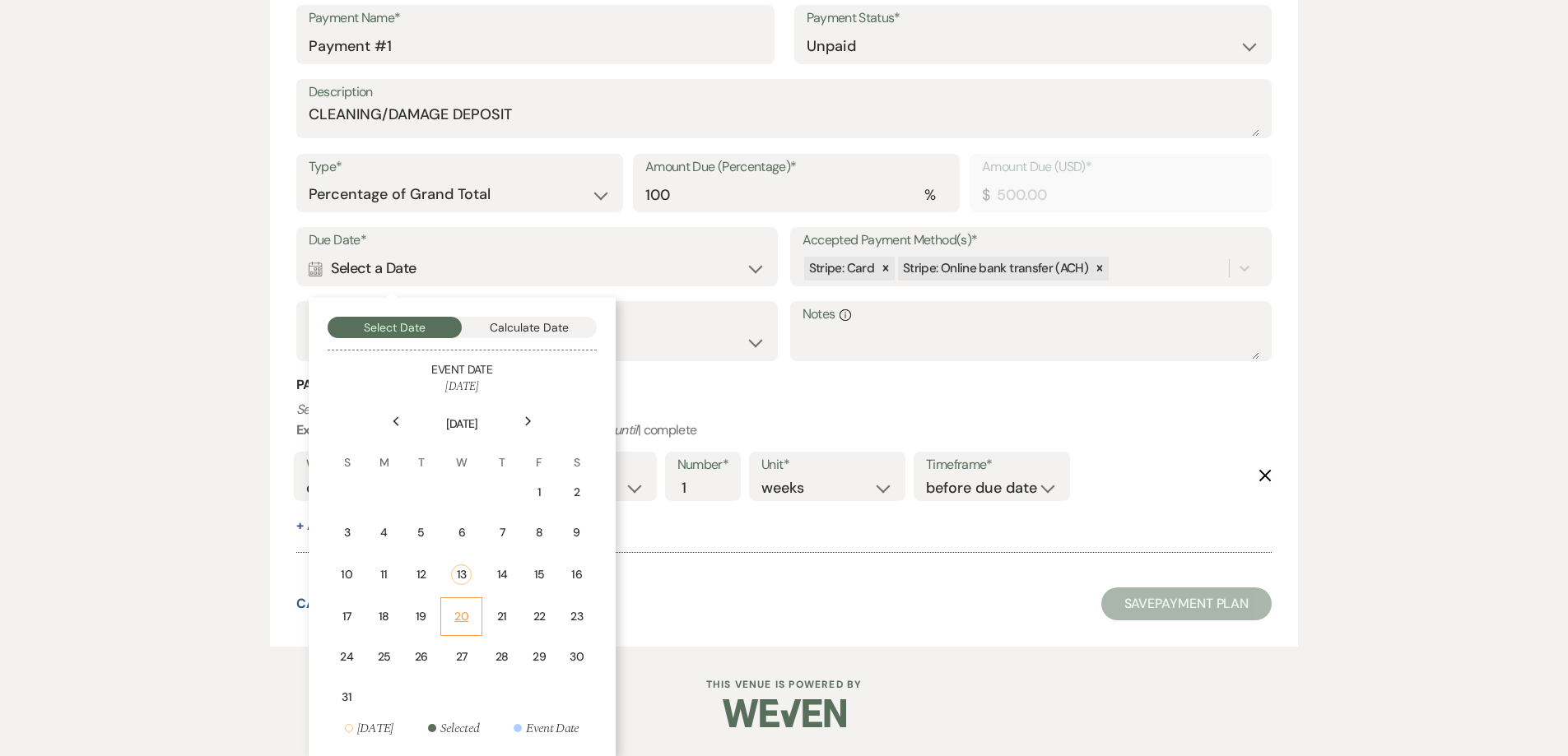
scroll to position [500, 0]
click at [526, 414] on div "Next" at bounding box center [528, 420] width 27 height 27
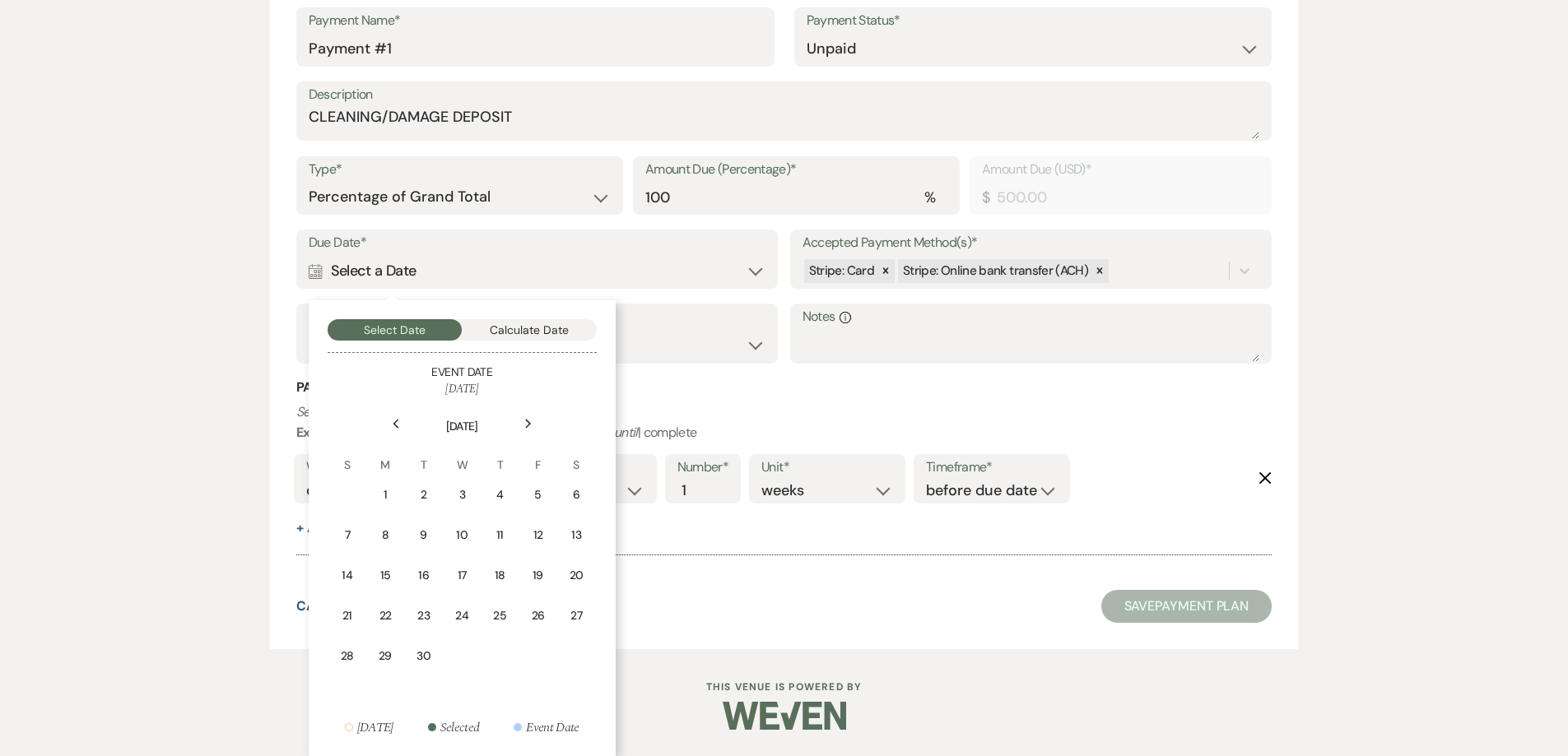
scroll to position [496, 0]
click at [385, 577] on div "15" at bounding box center [385, 576] width 15 height 18
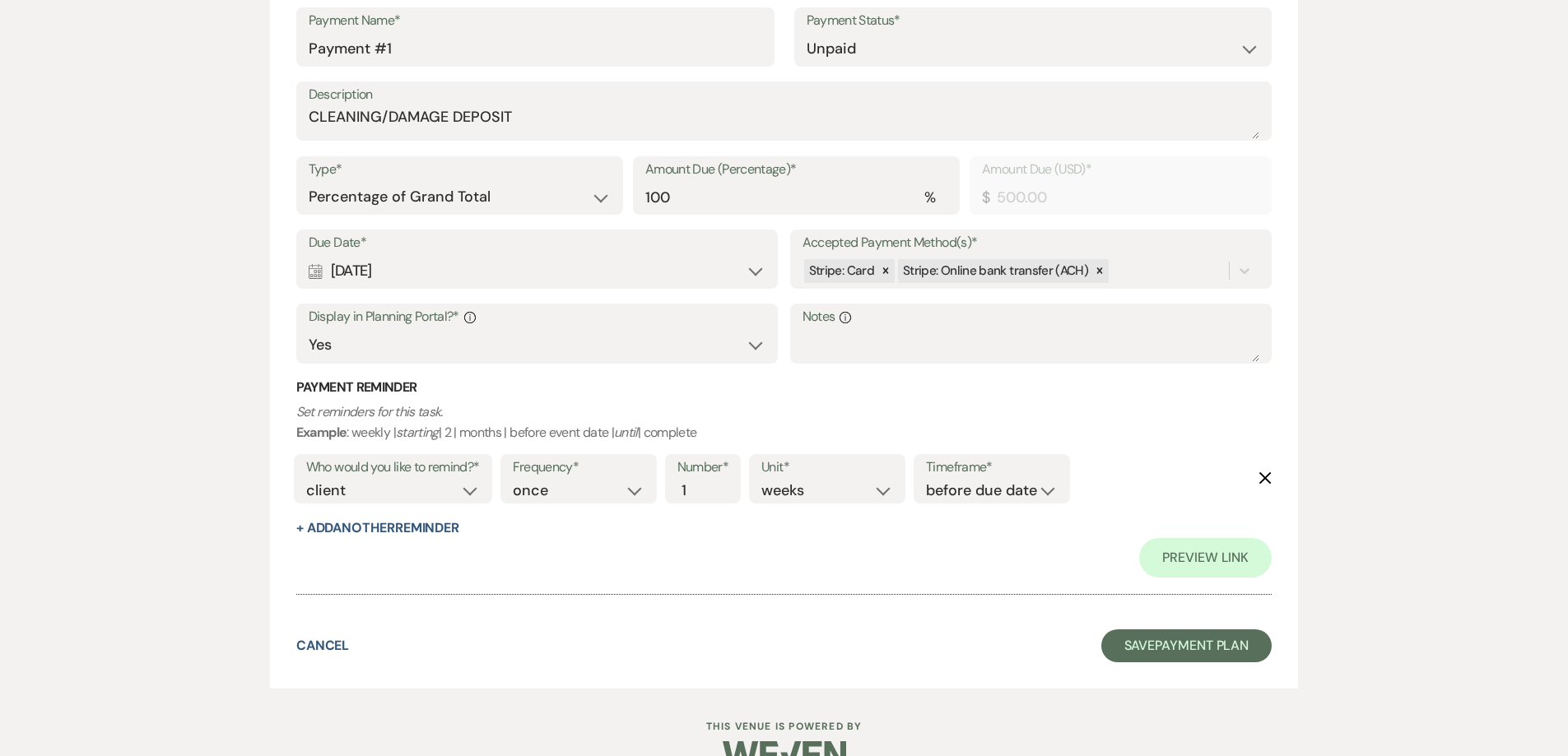
scroll to position [500, 0]
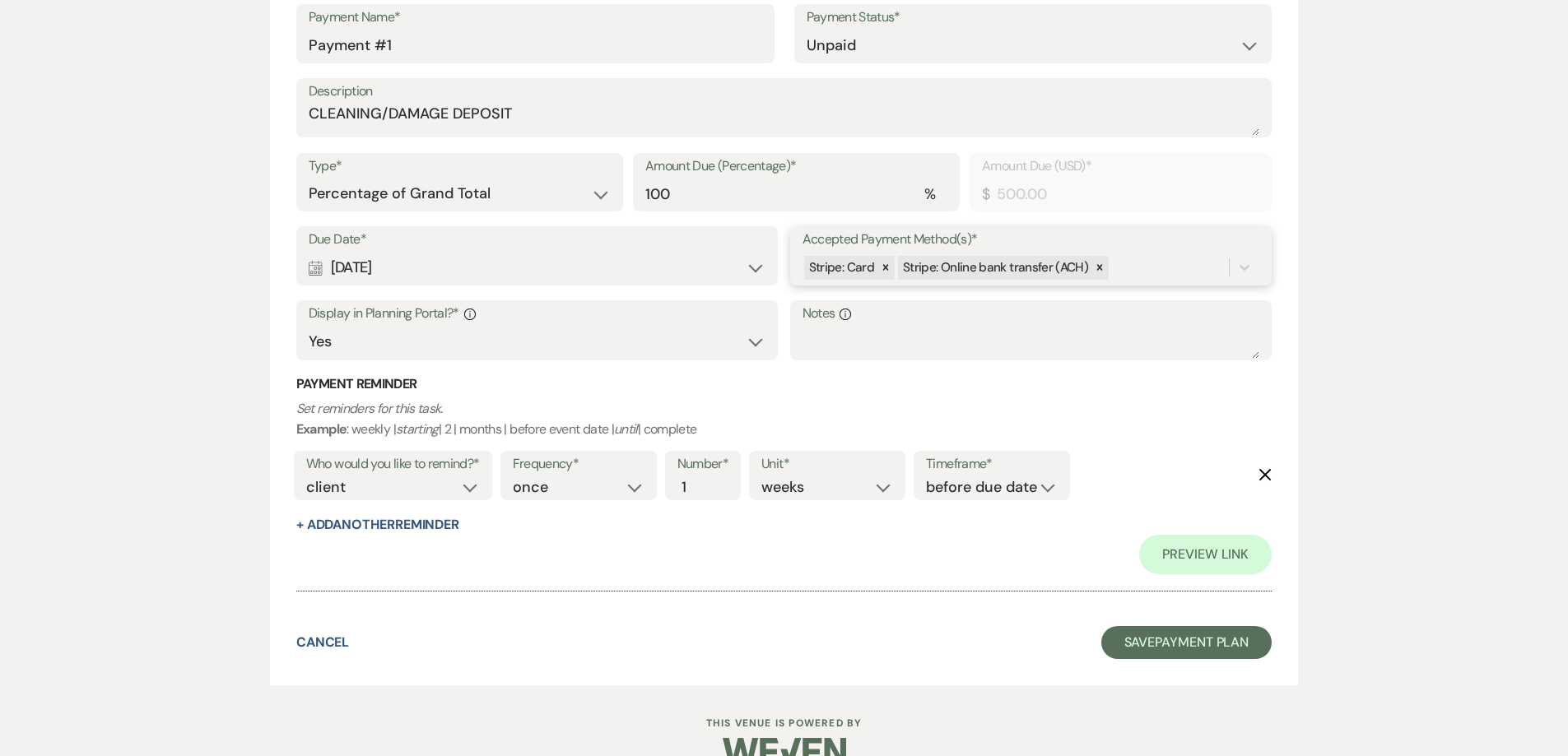
click at [1126, 268] on div "Stripe: Card Stripe: Online bank transfer (ACH)" at bounding box center [1016, 267] width 427 height 29
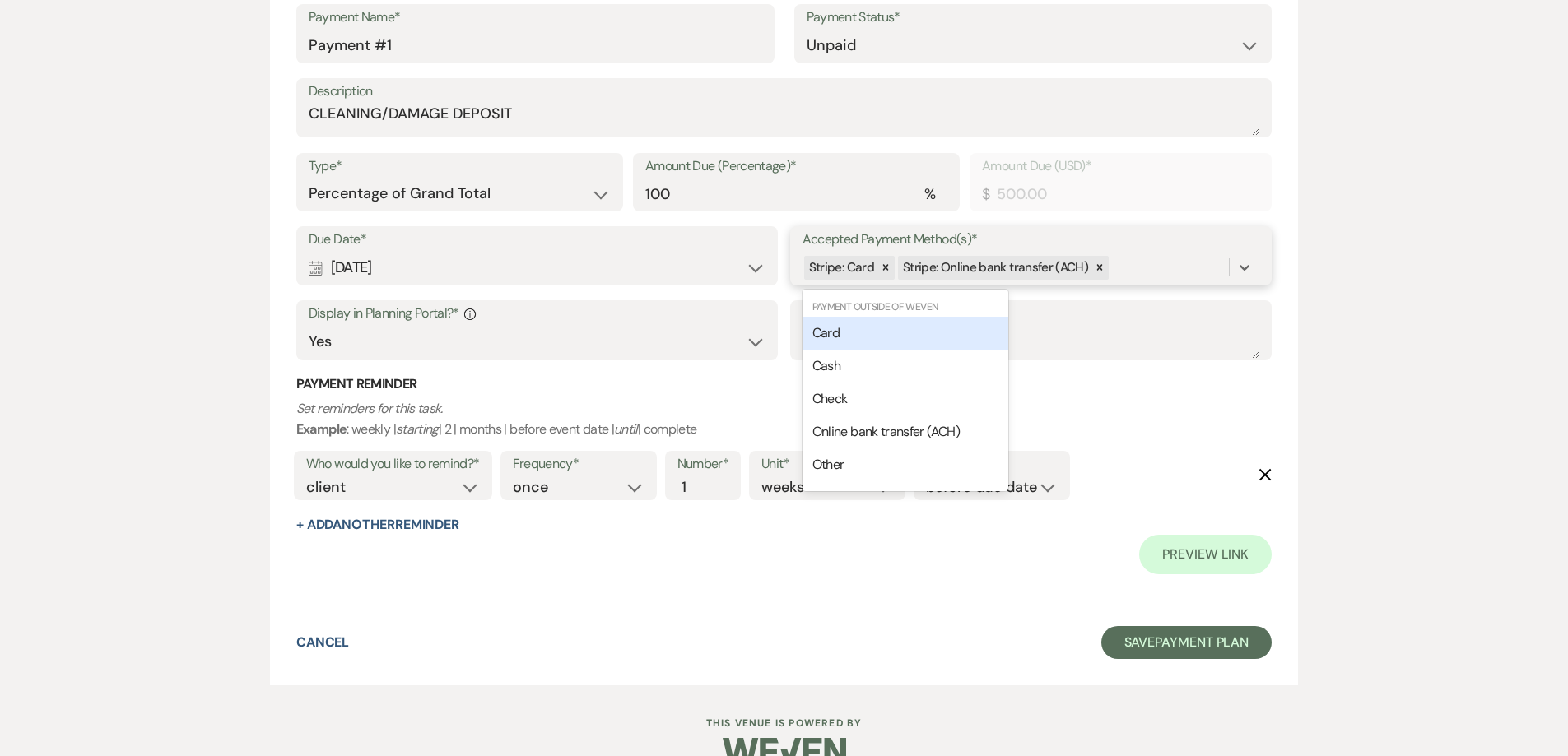
click at [842, 336] on div "Card" at bounding box center [905, 332] width 206 height 33
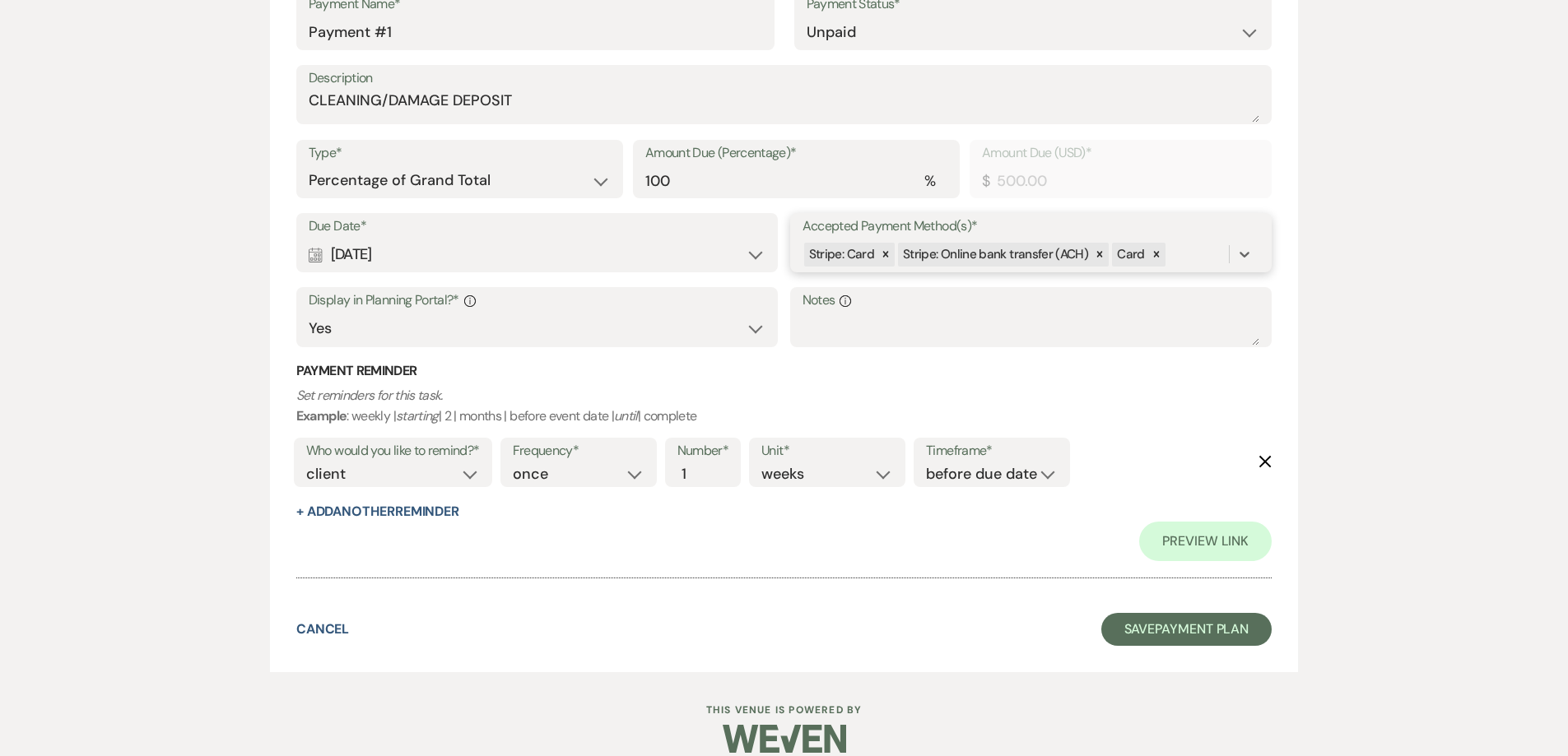
scroll to position [534, 0]
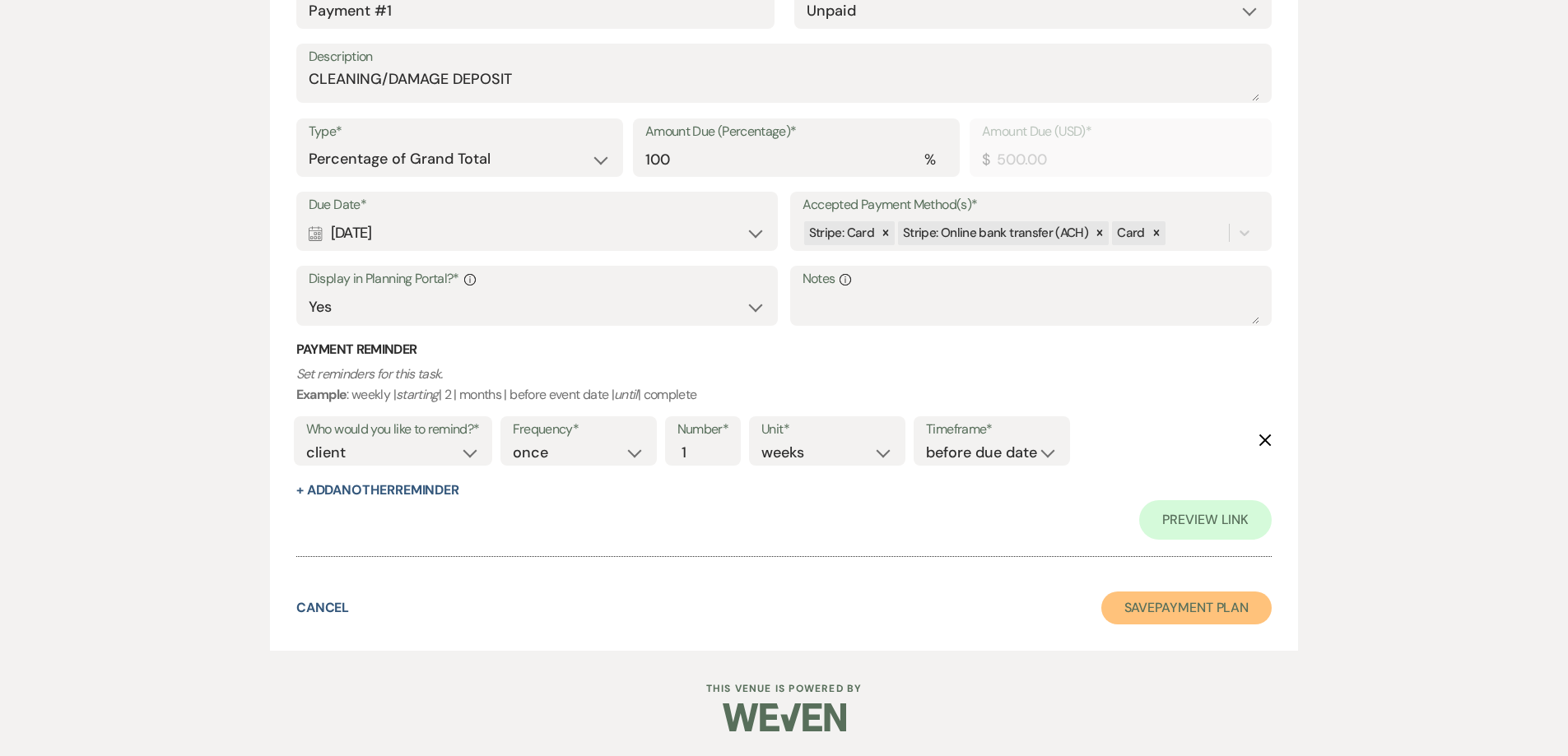
click at [1170, 615] on button "Save Payment Plan" at bounding box center [1187, 607] width 172 height 33
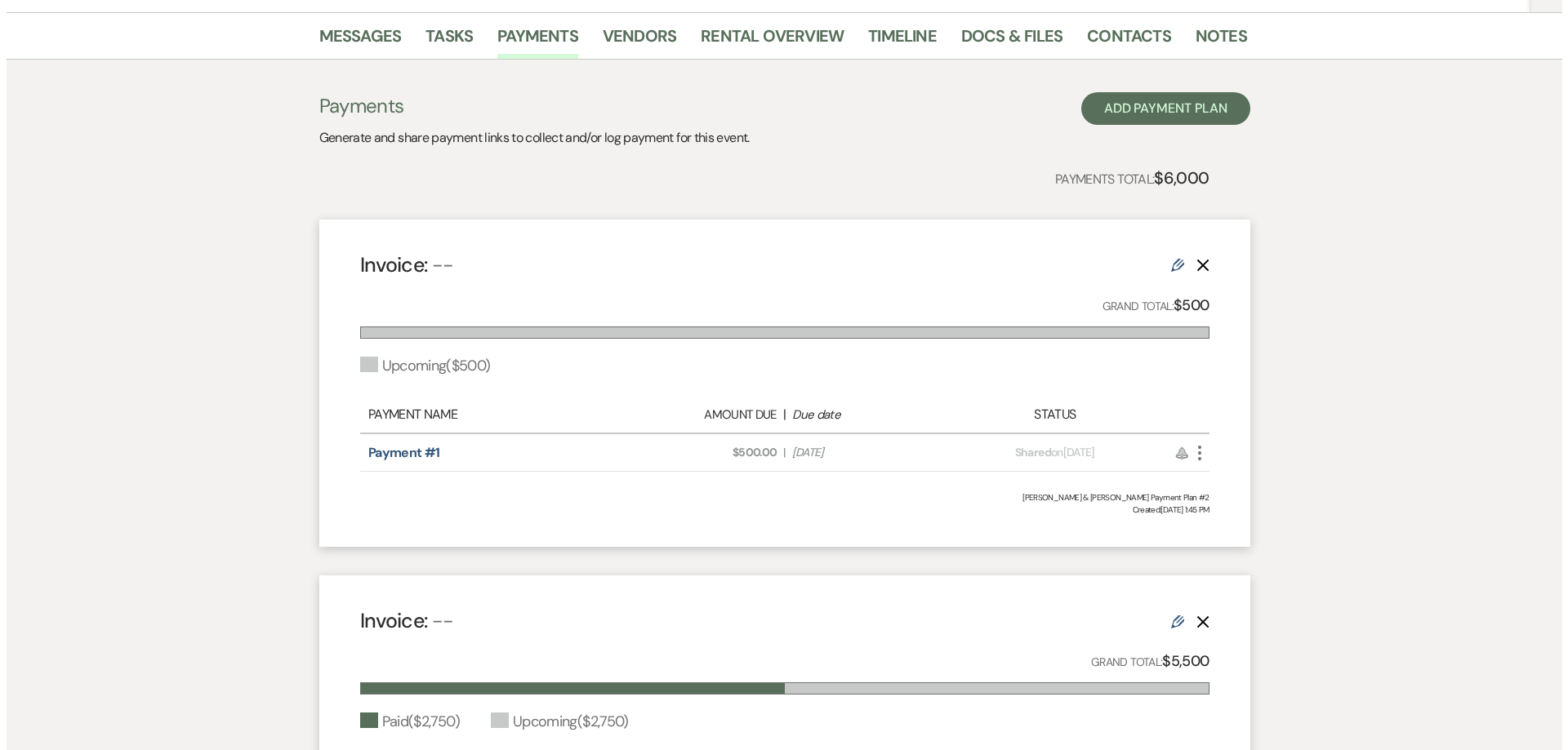
scroll to position [327, 0]
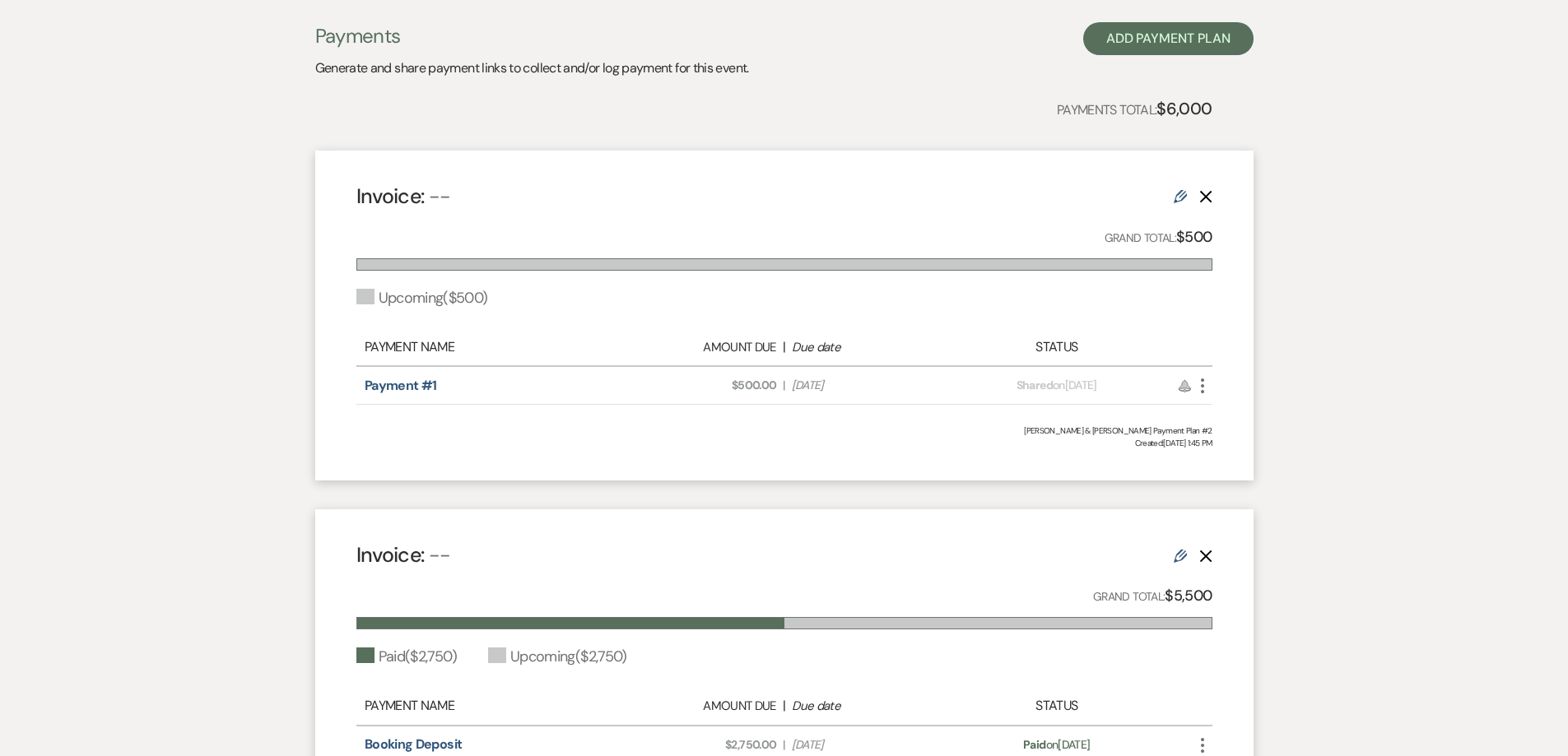
click at [1200, 390] on icon "More" at bounding box center [1202, 385] width 20 height 20
click at [1295, 411] on button "Attach File Attach to Message" at bounding box center [1275, 419] width 167 height 28
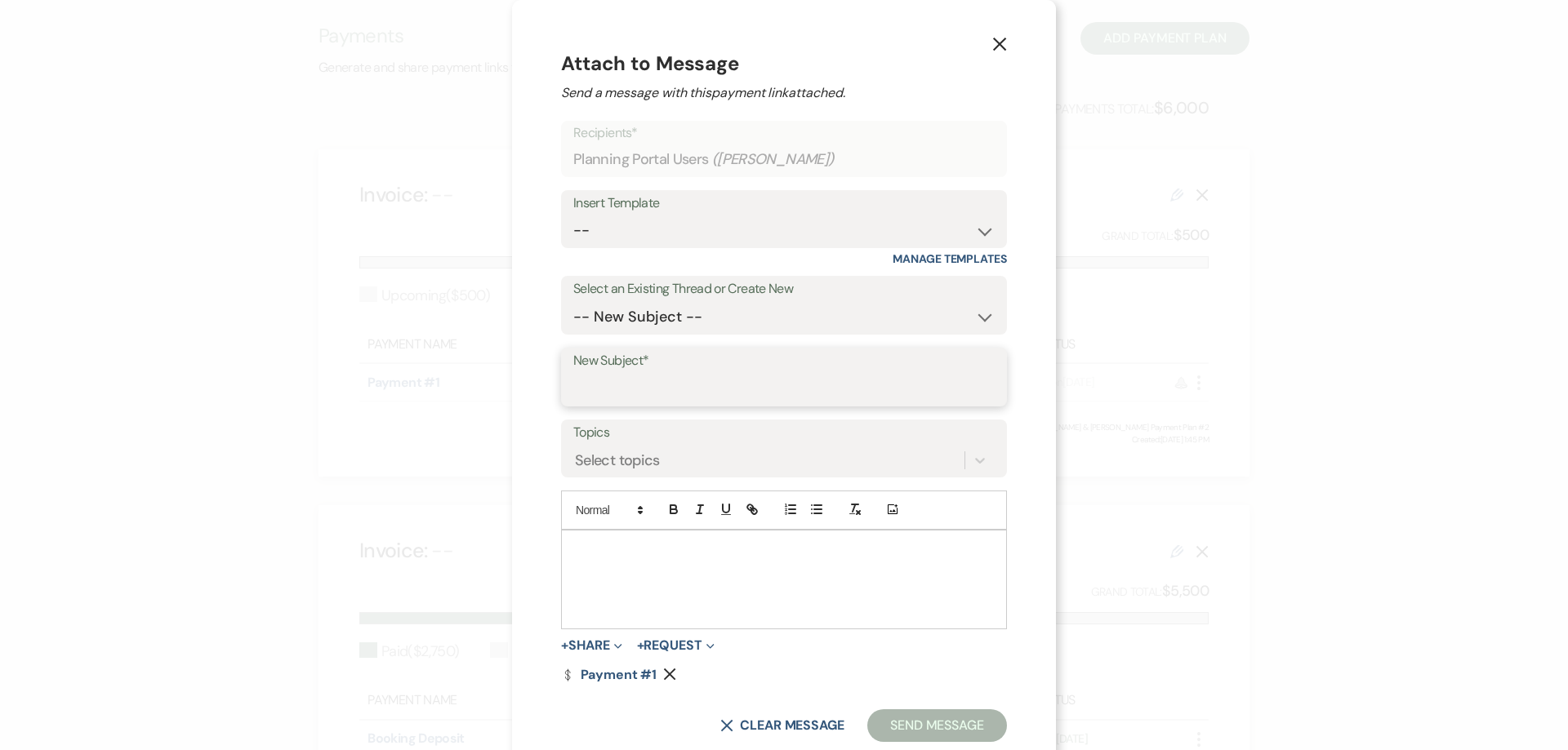
click at [632, 377] on input "New Subject*" at bounding box center [784, 388] width 422 height 32
type input "CLEANING DEPOSIT"
click at [598, 555] on p at bounding box center [784, 550] width 420 height 18
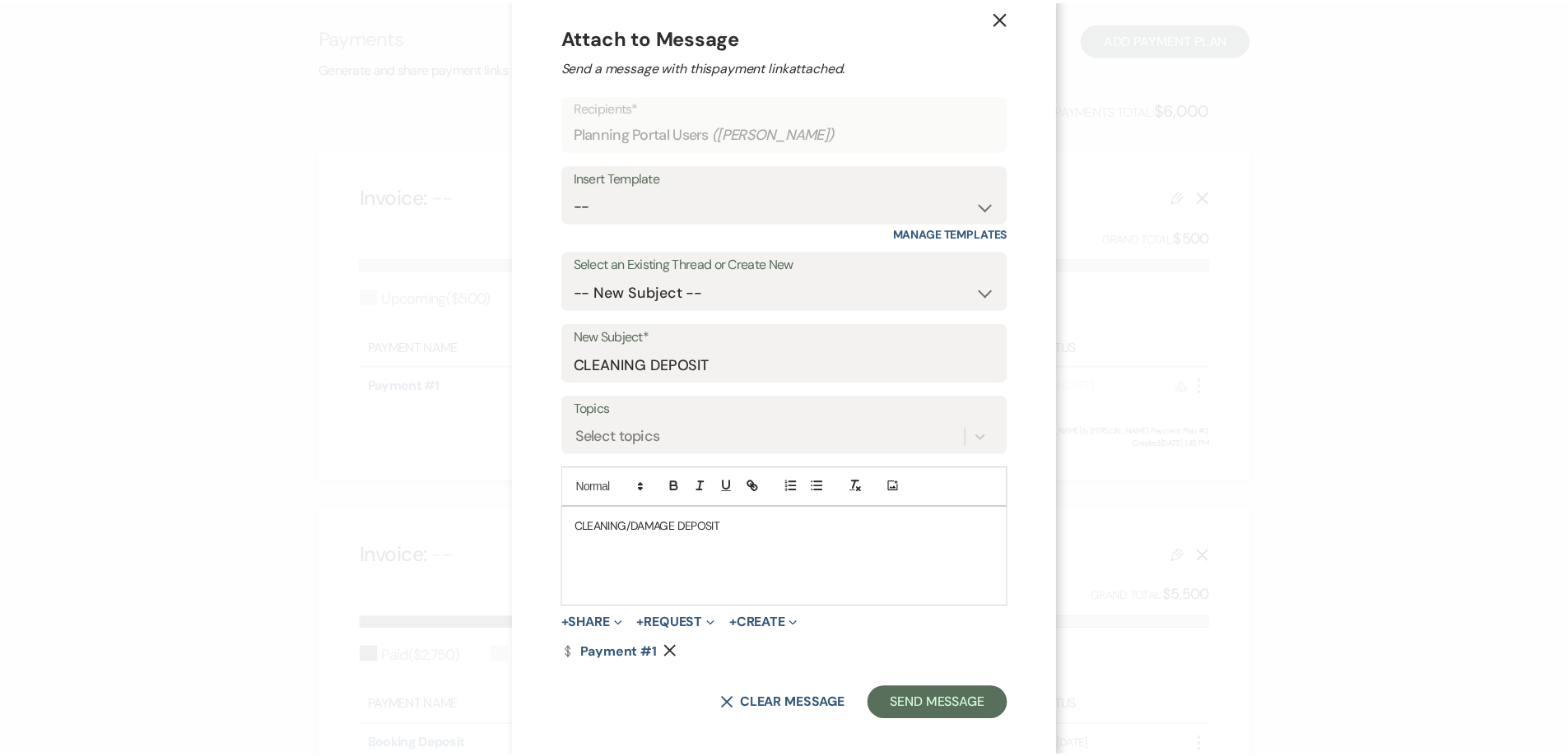
scroll to position [41, 0]
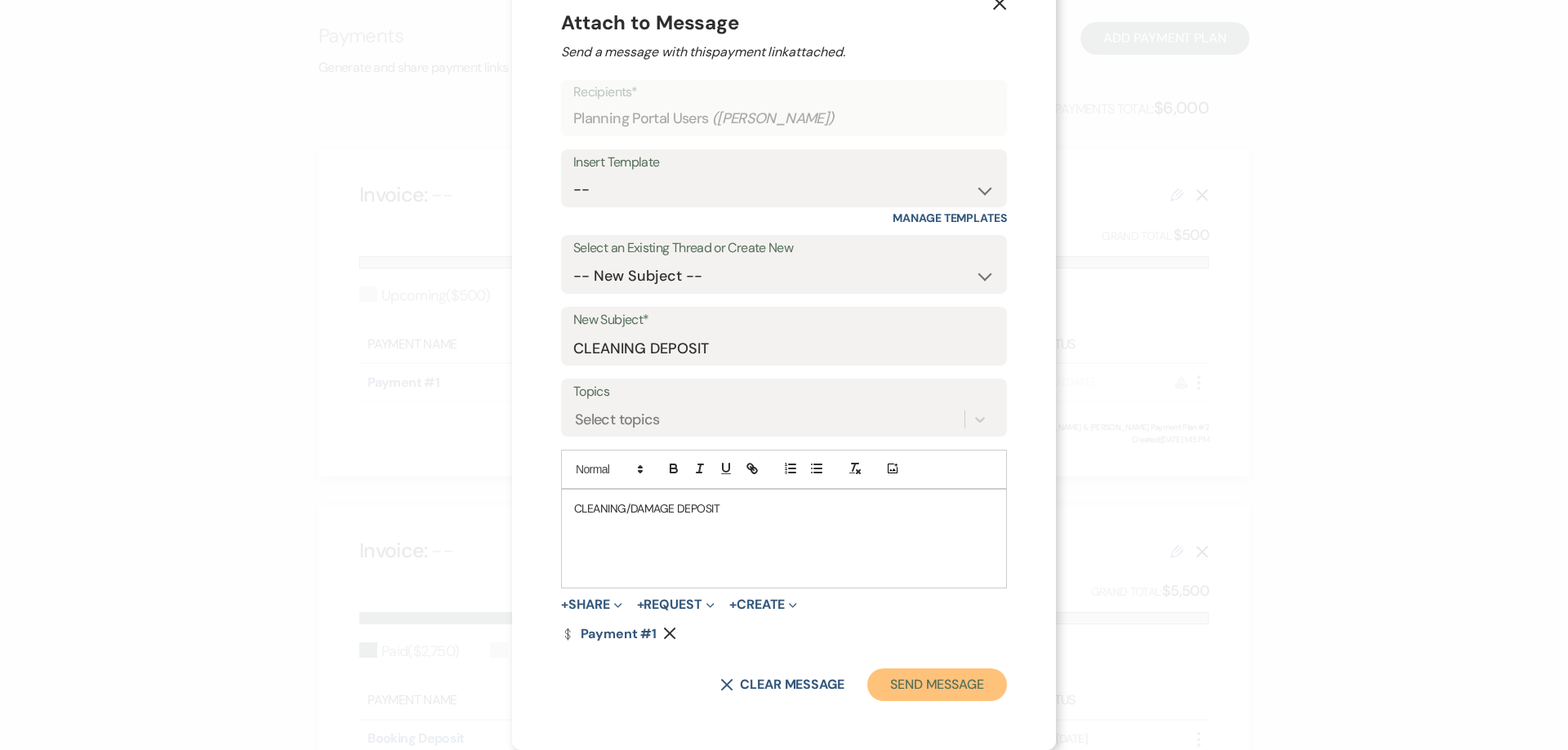
click at [916, 681] on button "Send Message" at bounding box center [936, 684] width 140 height 32
